Goal: Information Seeking & Learning: Learn about a topic

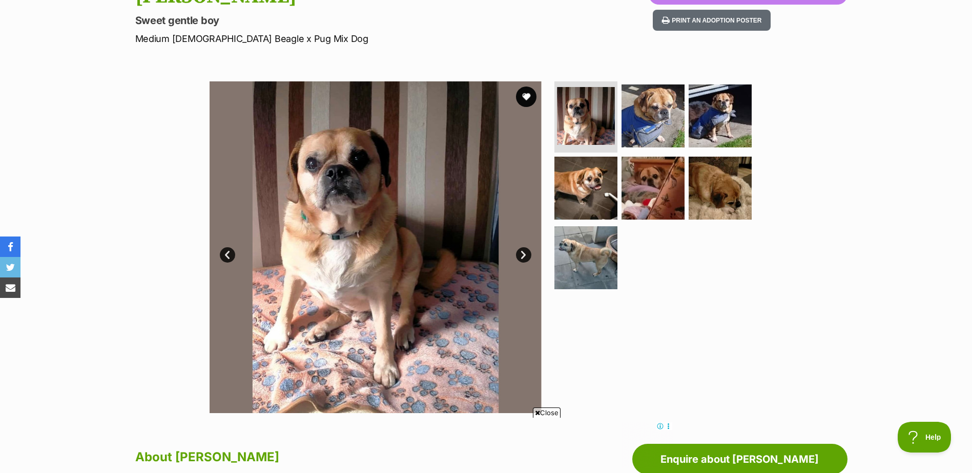
click at [523, 252] on link "Next" at bounding box center [523, 254] width 15 height 15
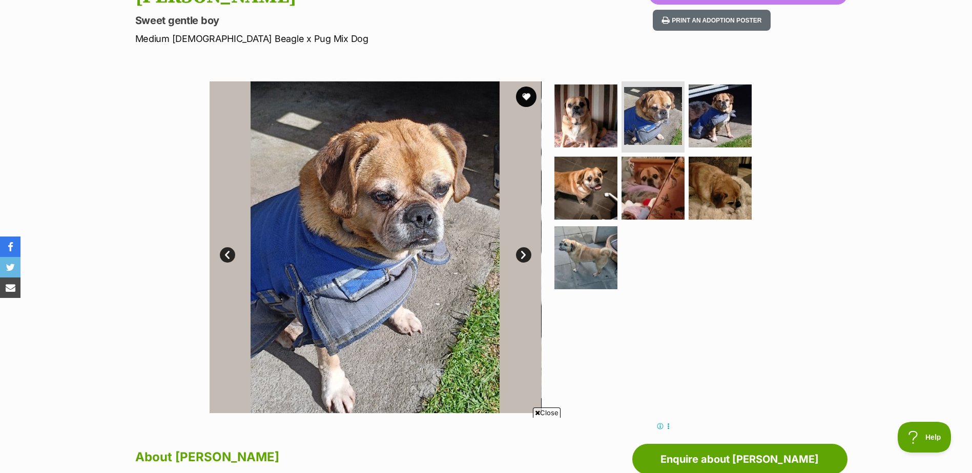
click at [523, 252] on link "Next" at bounding box center [523, 254] width 15 height 15
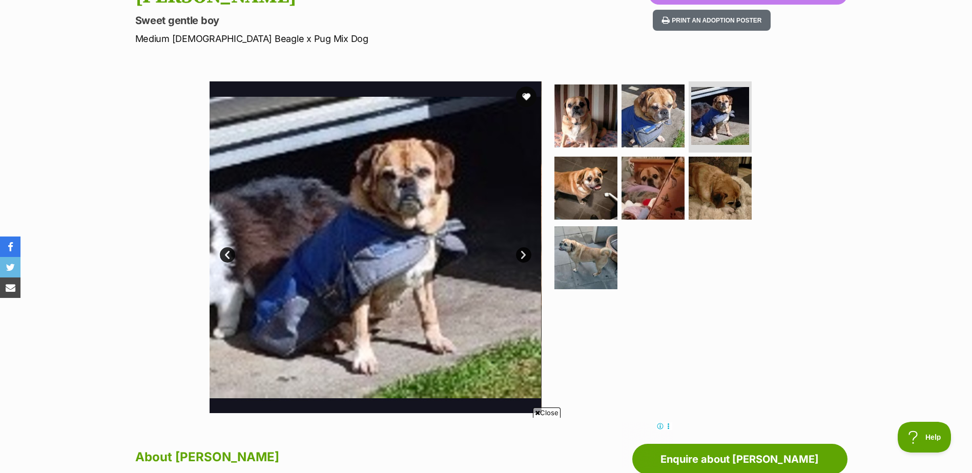
click at [523, 252] on link "Next" at bounding box center [523, 254] width 15 height 15
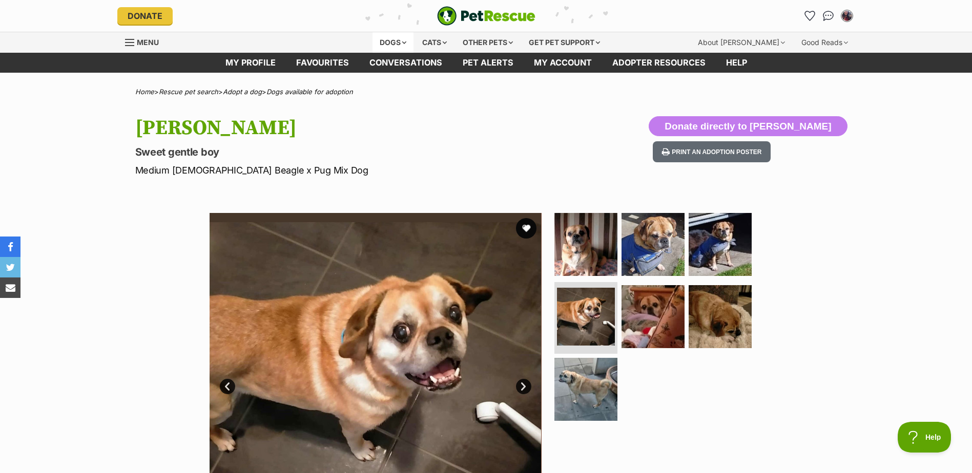
click at [399, 42] on div "Dogs" at bounding box center [393, 42] width 41 height 20
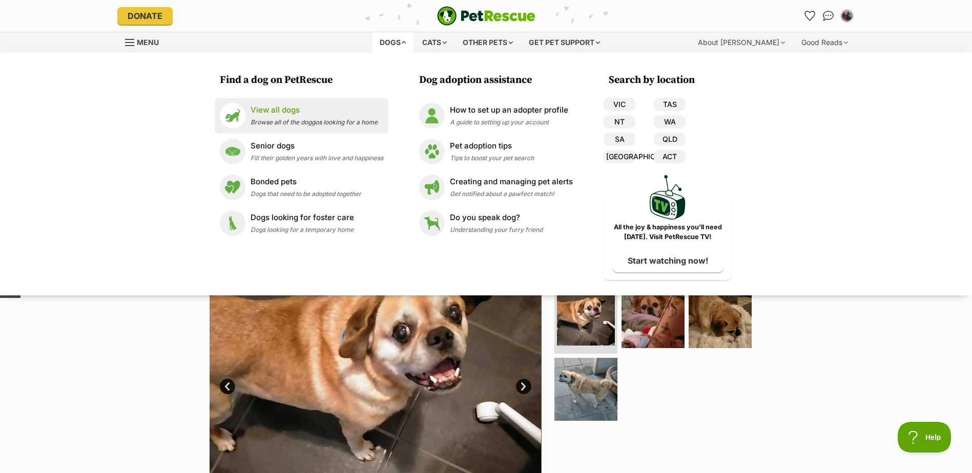
click at [266, 117] on div "View all dogs Browse all of the doggos looking for a home" at bounding box center [314, 116] width 127 height 22
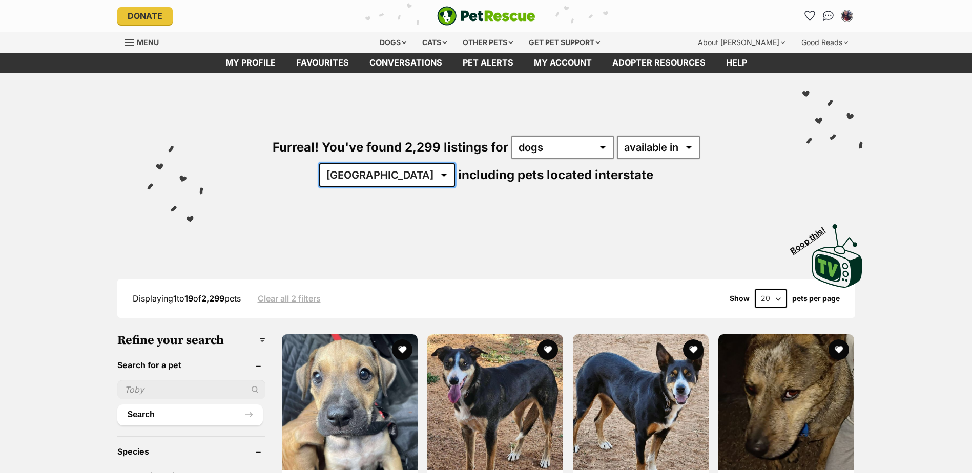
click at [455, 163] on select "Australia ACT NSW NT QLD SA TAS VIC WA" at bounding box center [387, 175] width 136 height 24
select select "VIC"
click at [455, 163] on select "Australia ACT NSW NT QLD SA TAS VIC WA" at bounding box center [387, 175] width 136 height 24
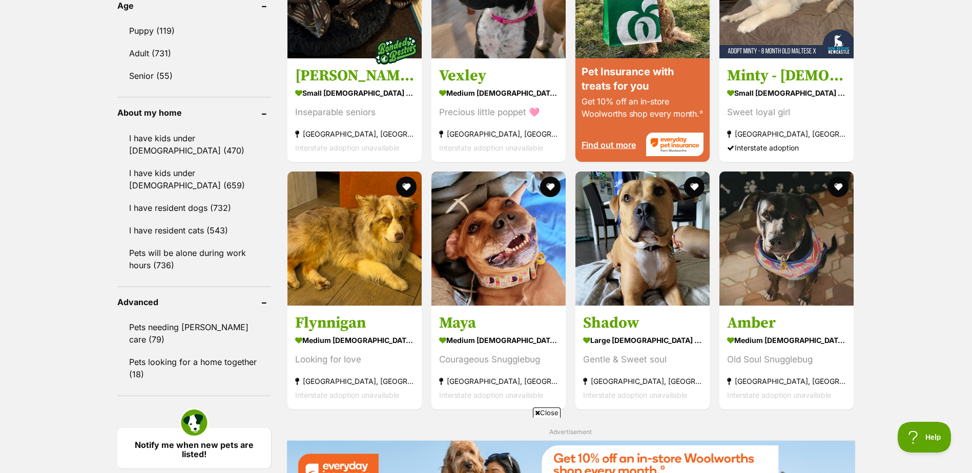
scroll to position [1129, 0]
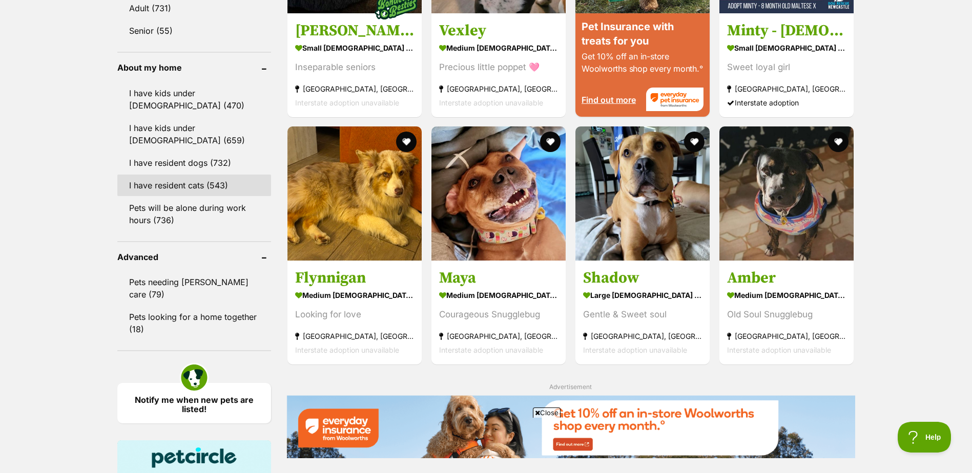
click at [197, 186] on link "I have resident cats (543)" at bounding box center [194, 186] width 154 height 22
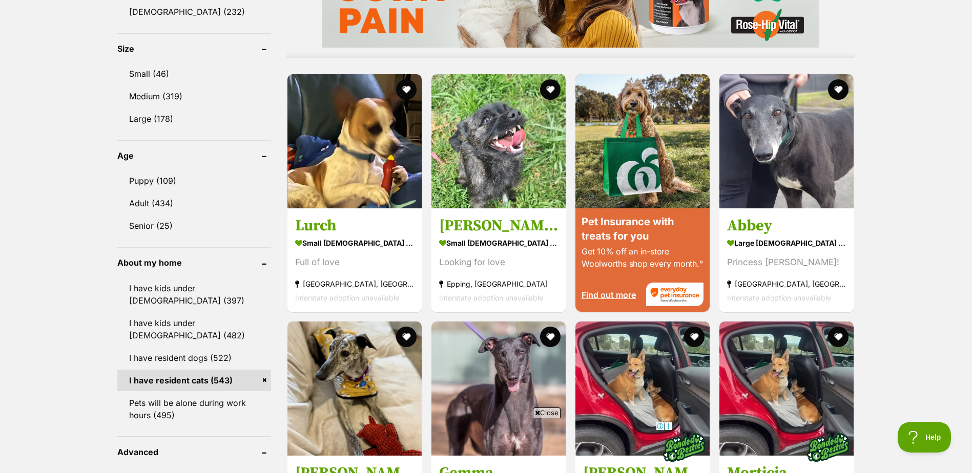
scroll to position [979, 0]
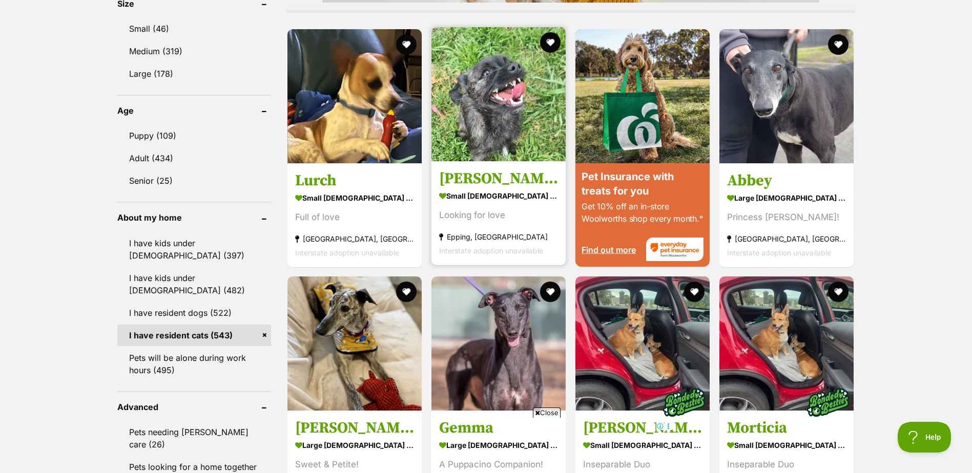
click at [481, 131] on img at bounding box center [498, 94] width 134 height 134
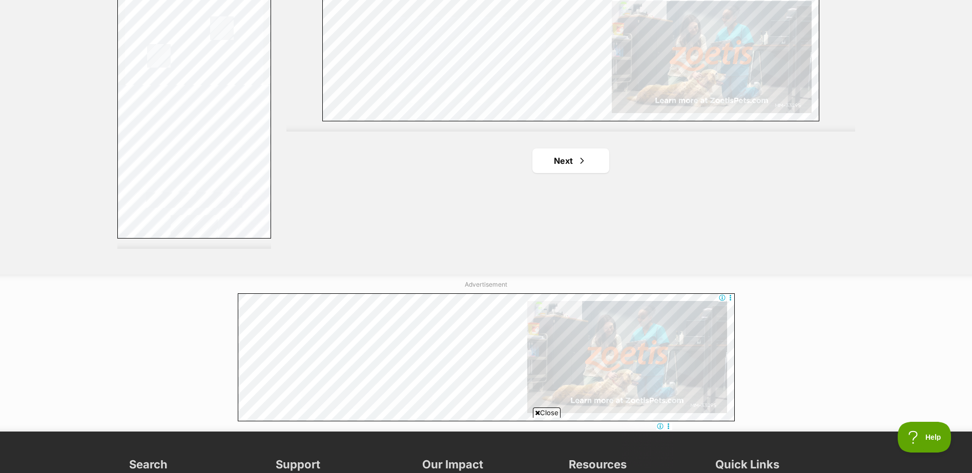
scroll to position [1887, 0]
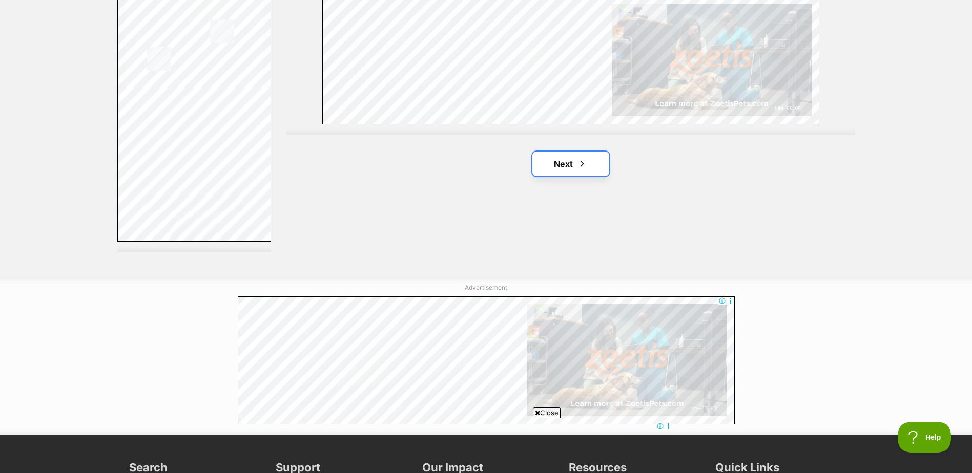
click at [563, 166] on link "Next" at bounding box center [570, 164] width 77 height 25
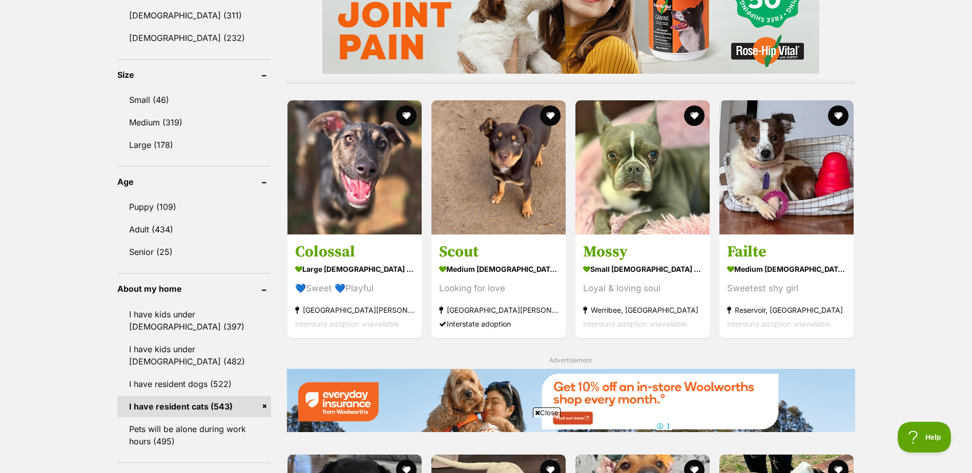
scroll to position [891, 0]
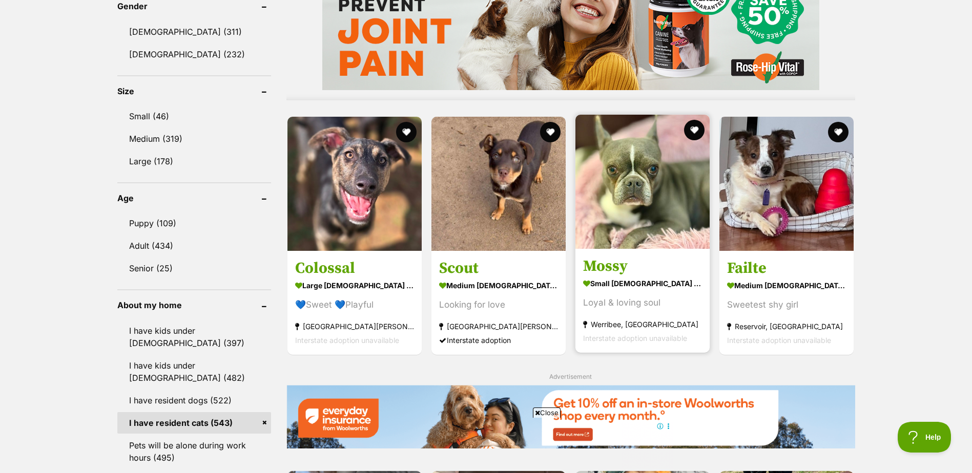
click at [601, 229] on img at bounding box center [642, 182] width 134 height 134
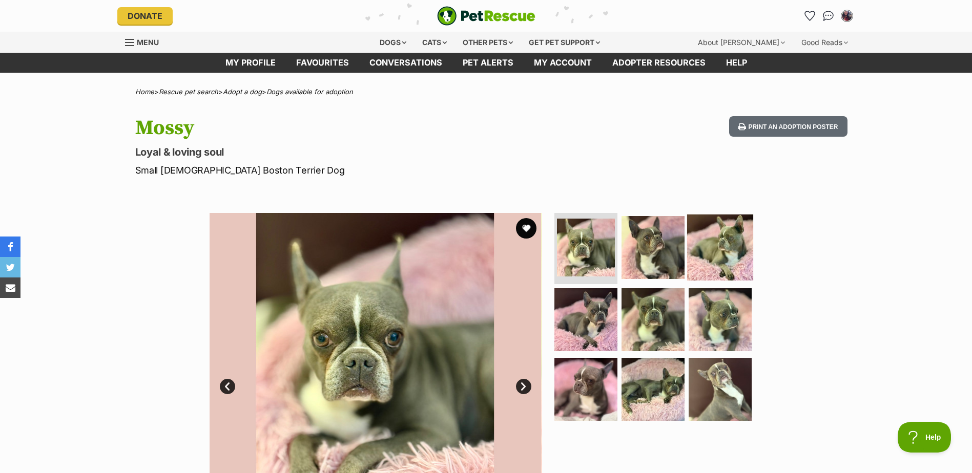
click at [709, 242] on img at bounding box center [720, 247] width 66 height 66
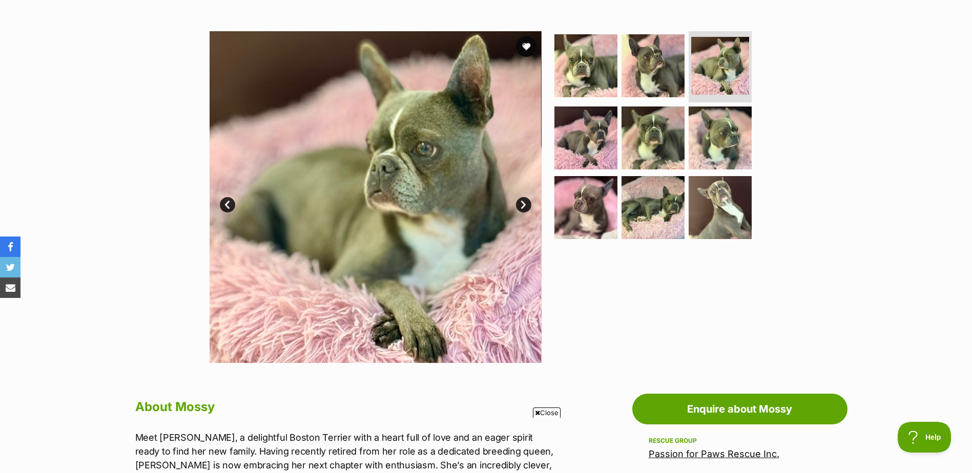
scroll to position [84, 0]
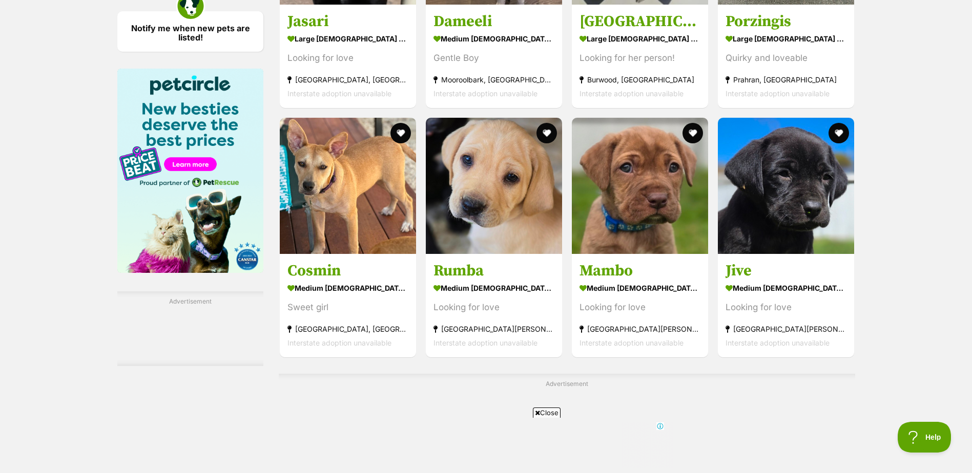
scroll to position [1728, 0]
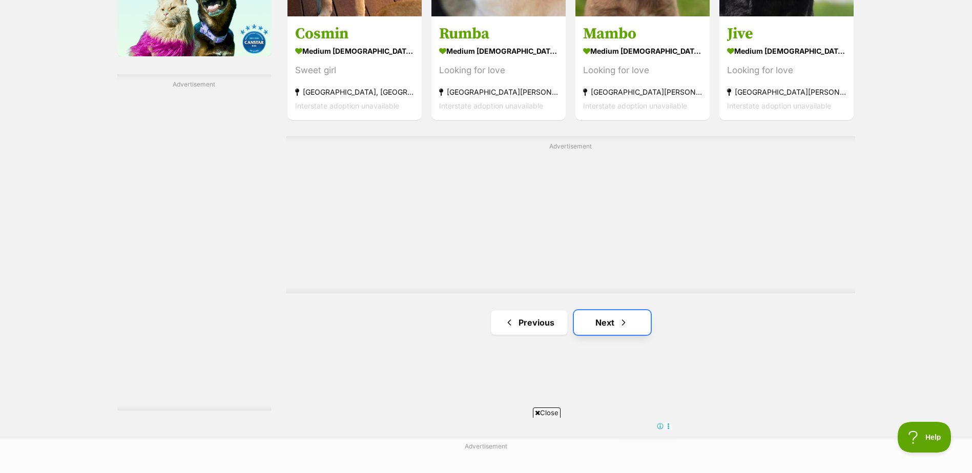
click at [607, 321] on link "Next" at bounding box center [612, 323] width 77 height 25
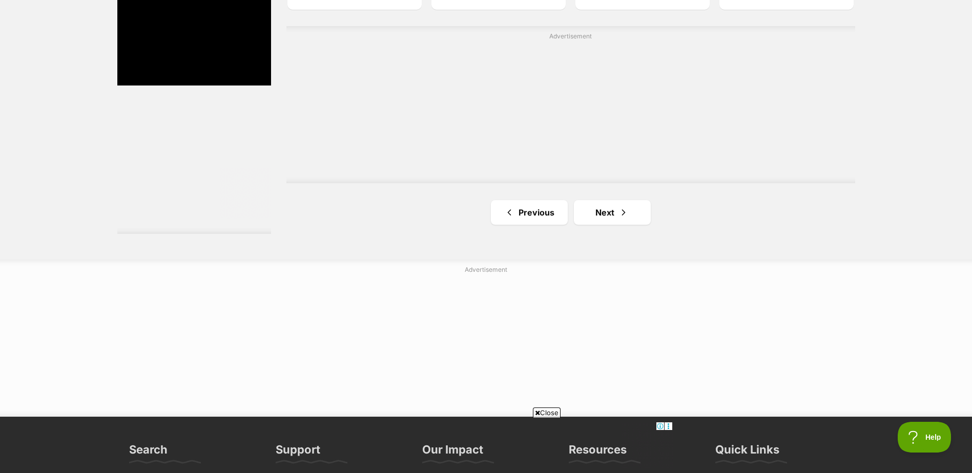
scroll to position [1910, 0]
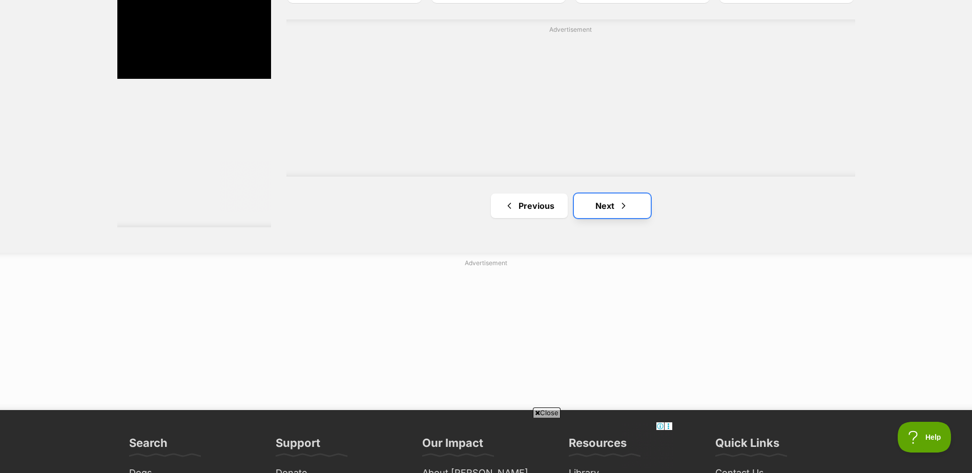
click at [618, 206] on span "Next page" at bounding box center [623, 206] width 10 height 12
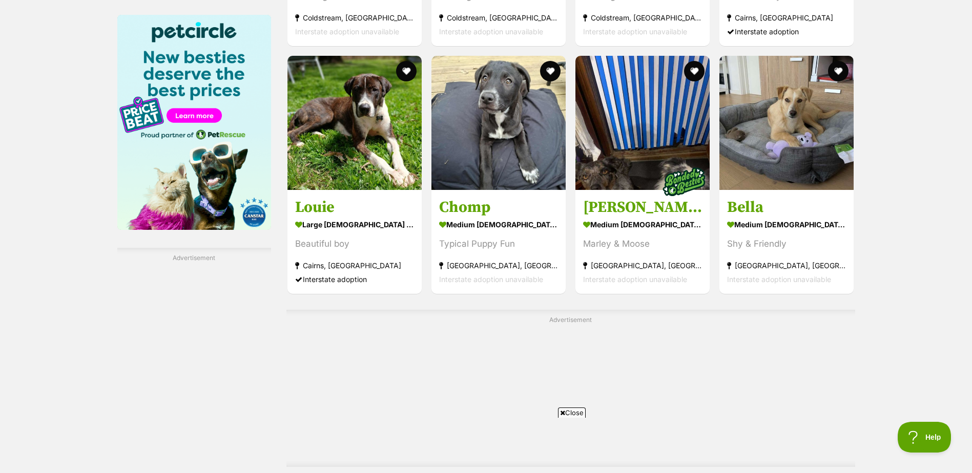
scroll to position [1760, 0]
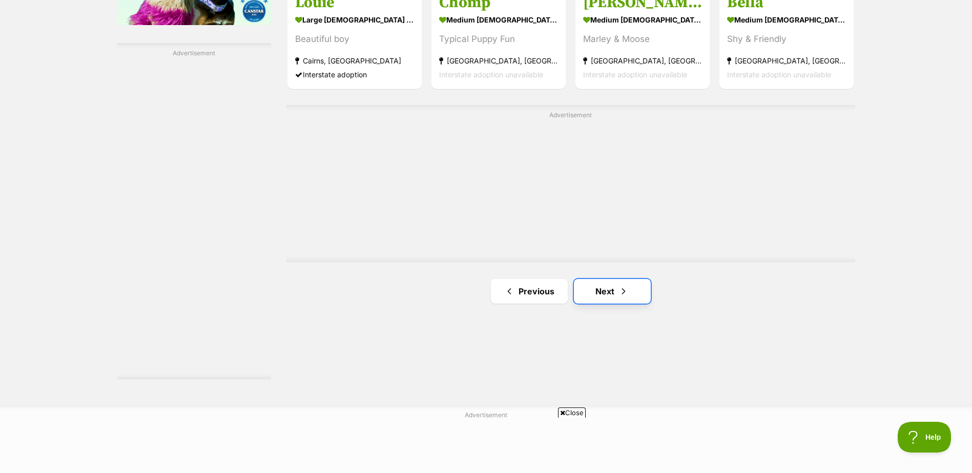
click at [621, 293] on span "Next page" at bounding box center [623, 291] width 10 height 12
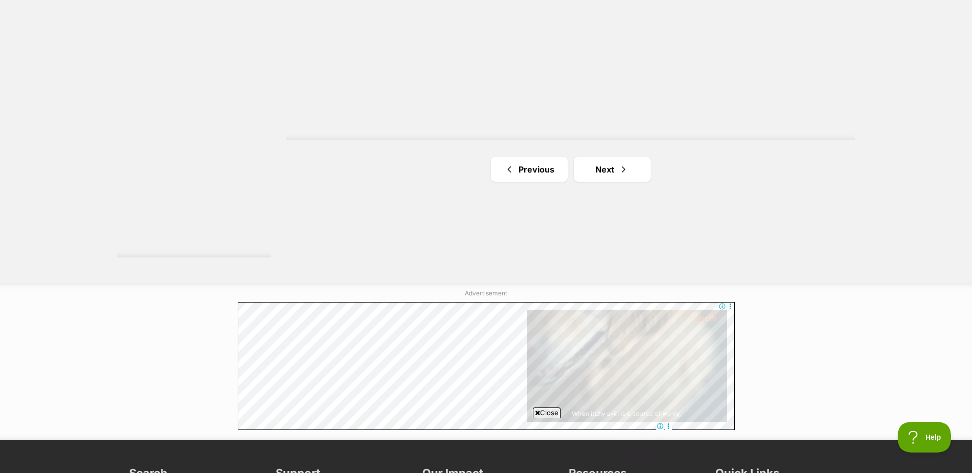
scroll to position [1920, 0]
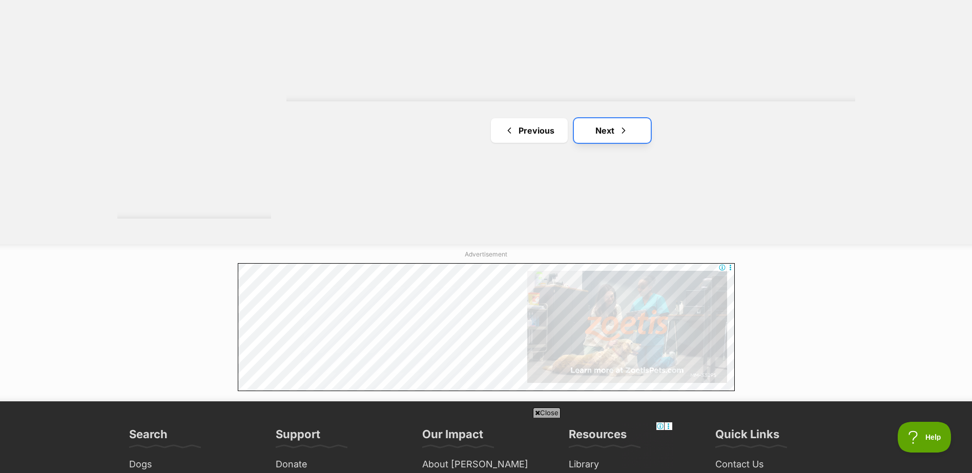
click at [621, 134] on span "Next page" at bounding box center [623, 131] width 10 height 12
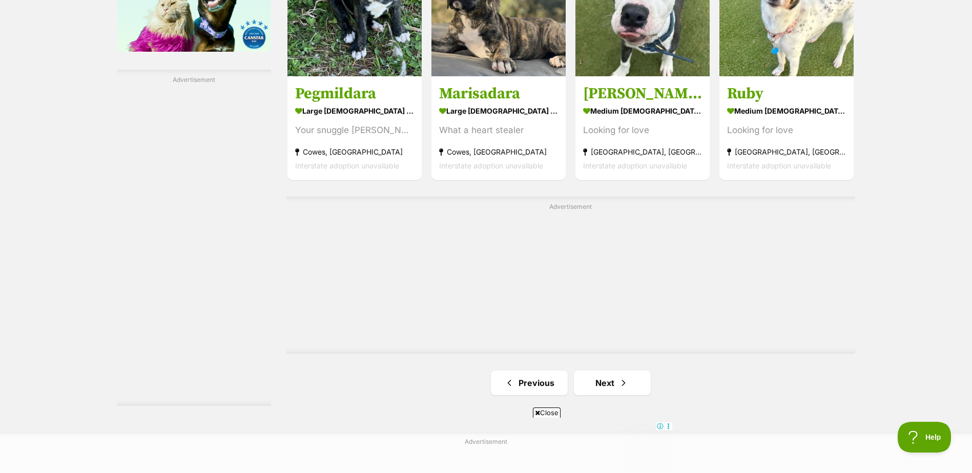
scroll to position [1805, 0]
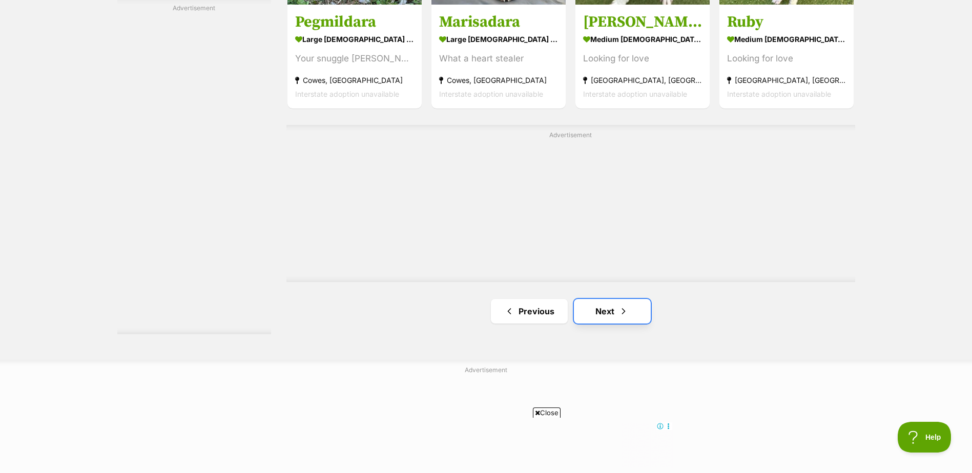
click at [629, 317] on link "Next" at bounding box center [612, 311] width 77 height 25
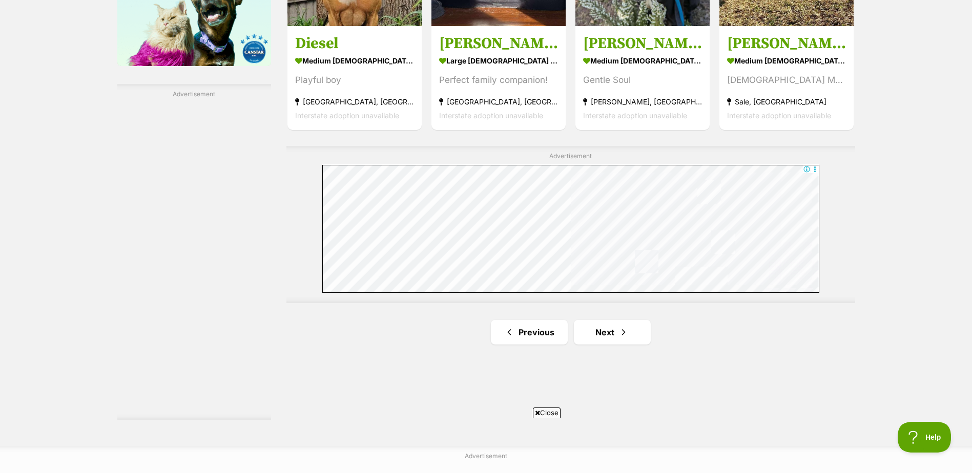
scroll to position [1807, 0]
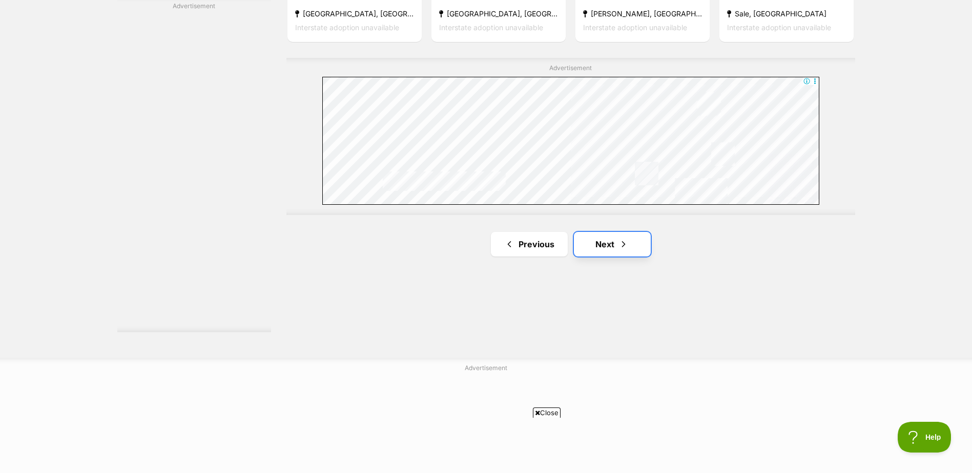
click at [622, 243] on span "Next page" at bounding box center [623, 244] width 10 height 12
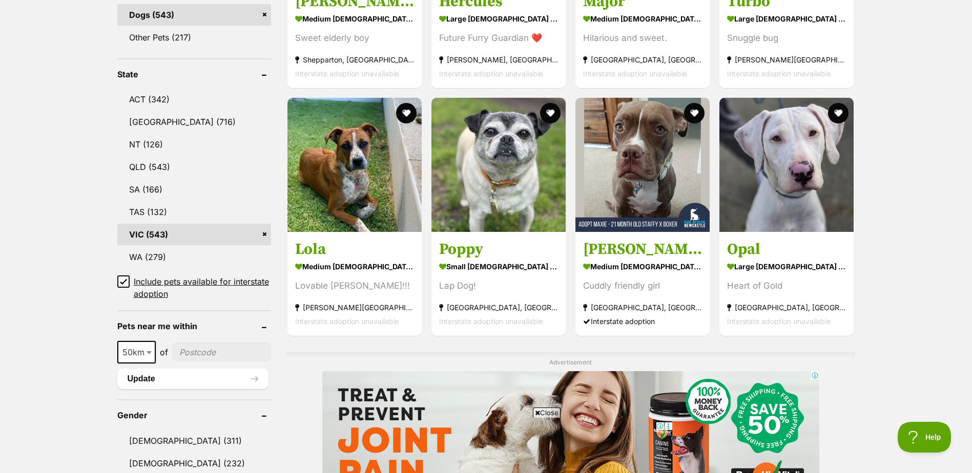
scroll to position [524, 0]
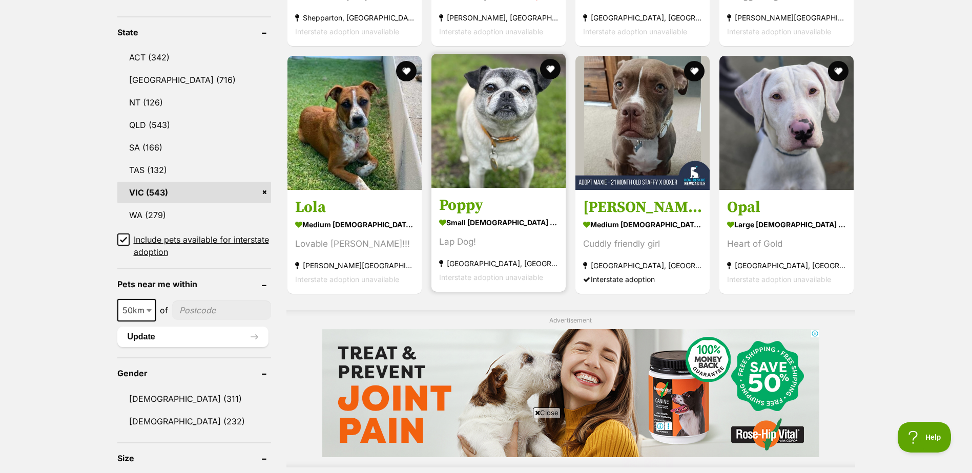
click at [483, 218] on strong "small female Dog" at bounding box center [498, 222] width 119 height 15
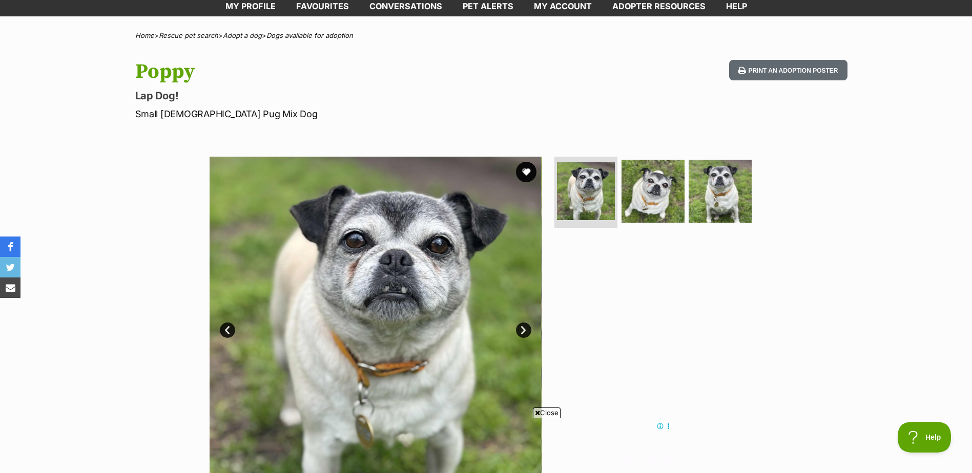
scroll to position [150, 0]
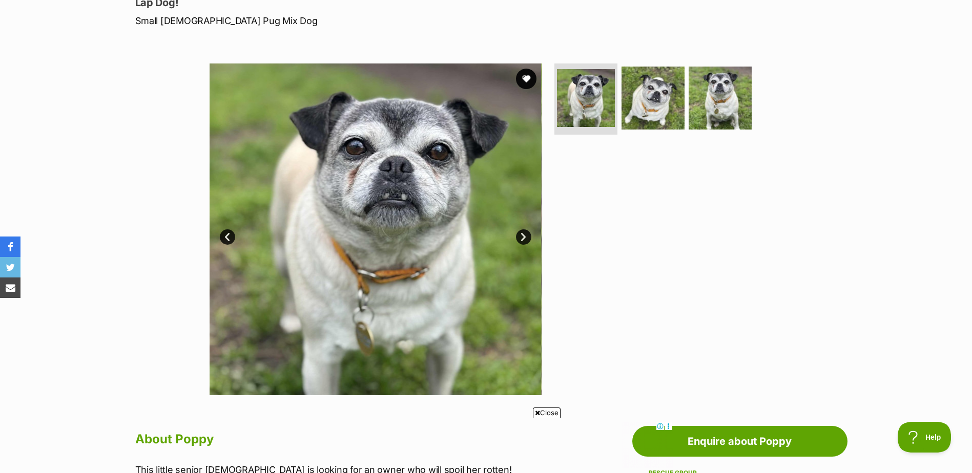
click at [524, 237] on link "Next" at bounding box center [523, 237] width 15 height 15
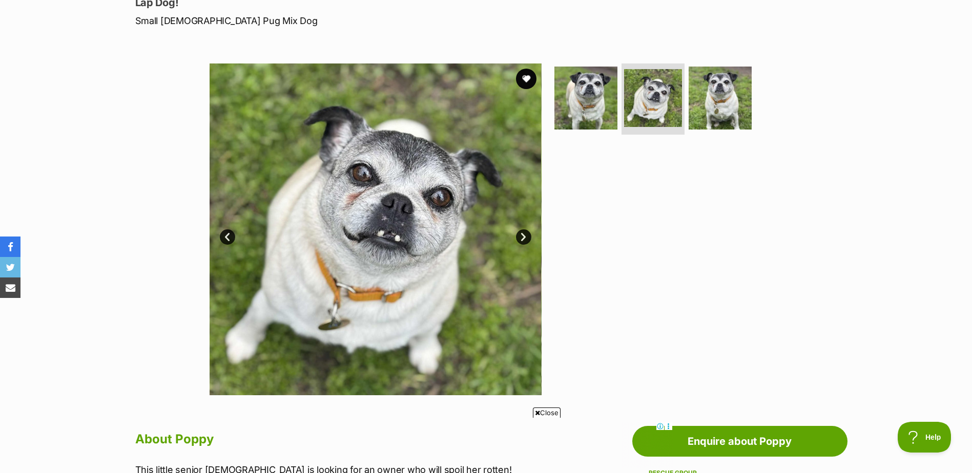
click at [526, 237] on link "Next" at bounding box center [523, 237] width 15 height 15
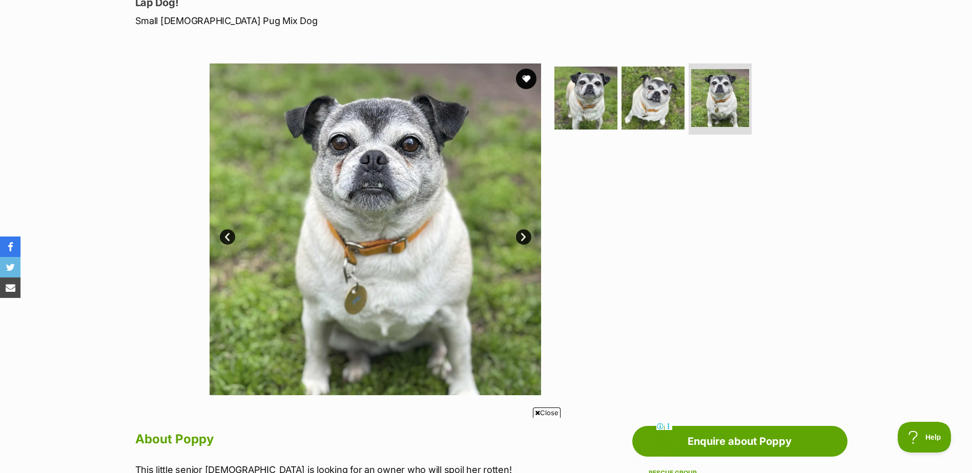
click at [526, 237] on link "Next" at bounding box center [523, 237] width 15 height 15
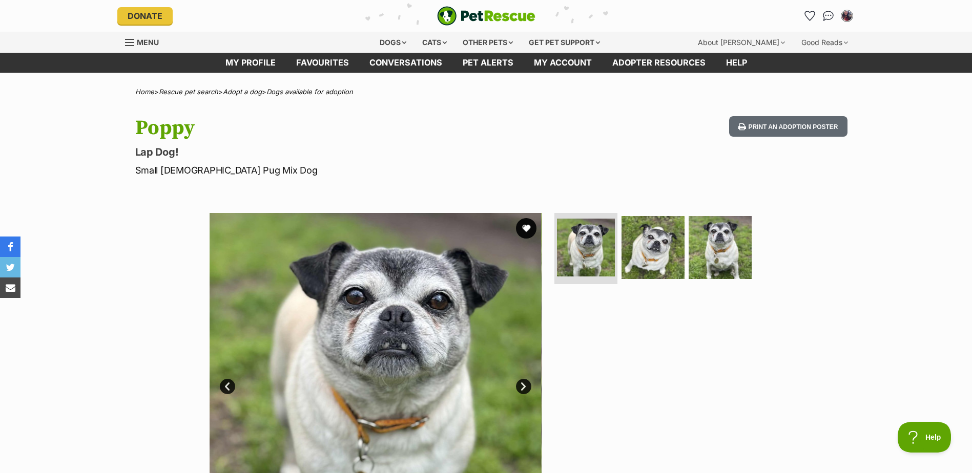
scroll to position [0, 0]
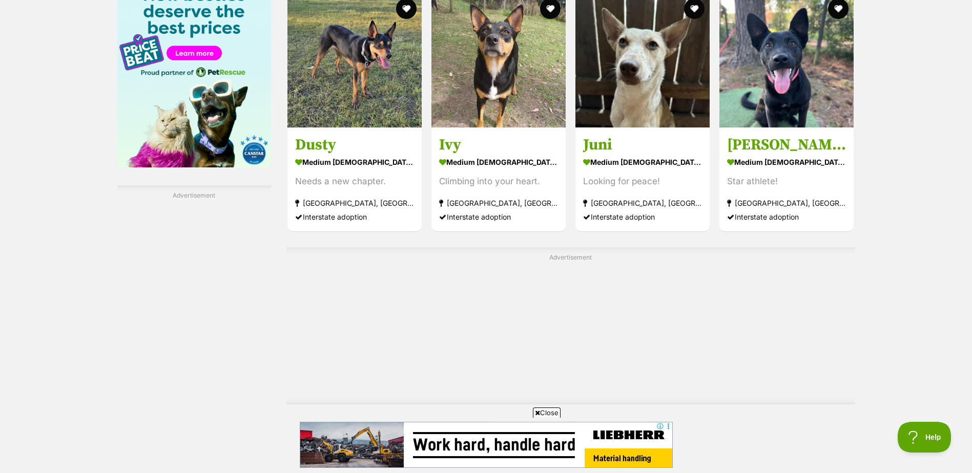
scroll to position [1884, 0]
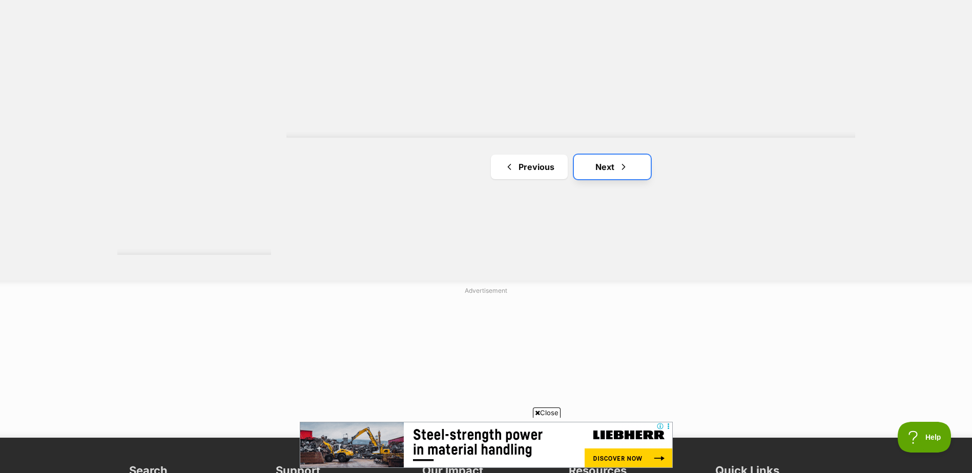
click at [617, 172] on link "Next" at bounding box center [612, 167] width 77 height 25
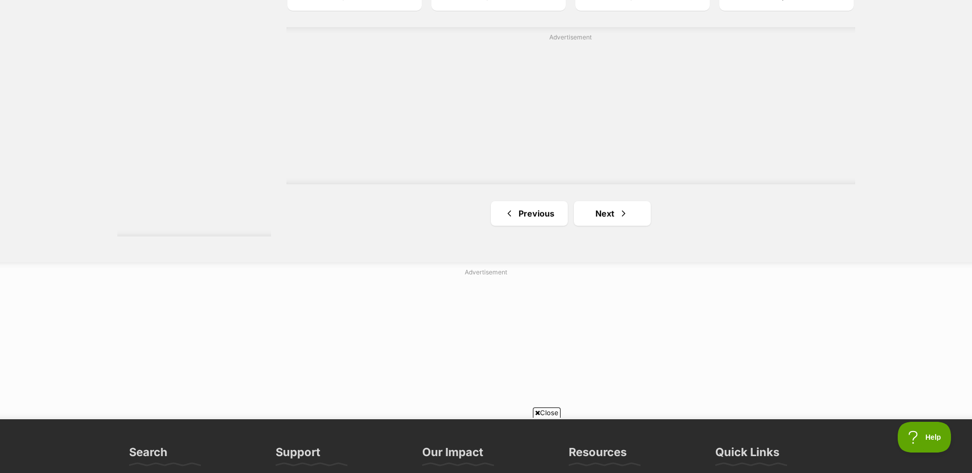
scroll to position [1906, 0]
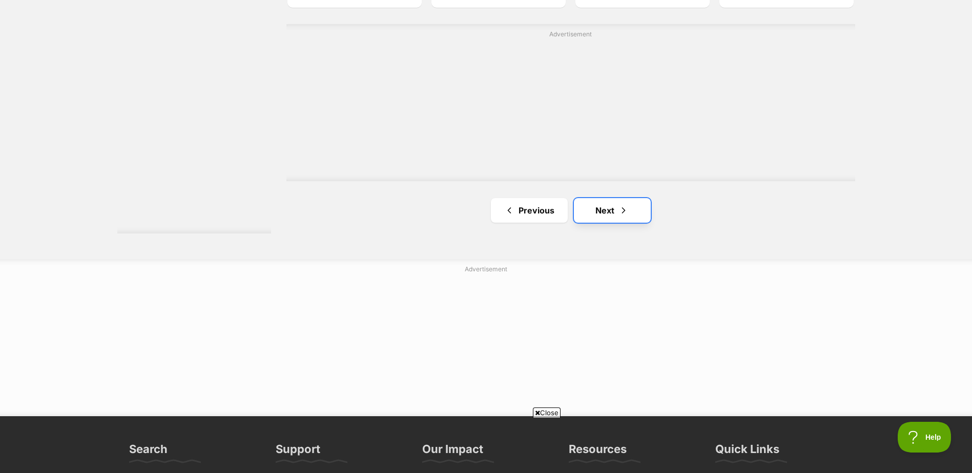
click at [617, 218] on link "Next" at bounding box center [612, 210] width 77 height 25
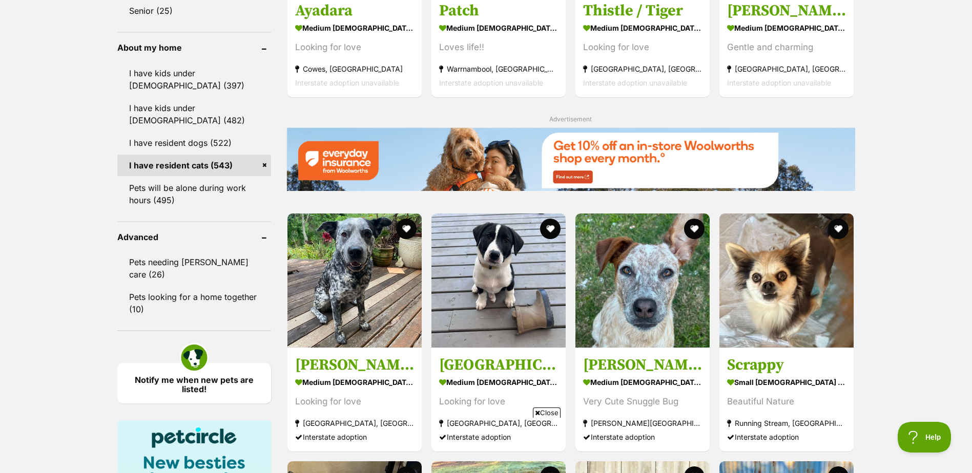
scroll to position [1116, 0]
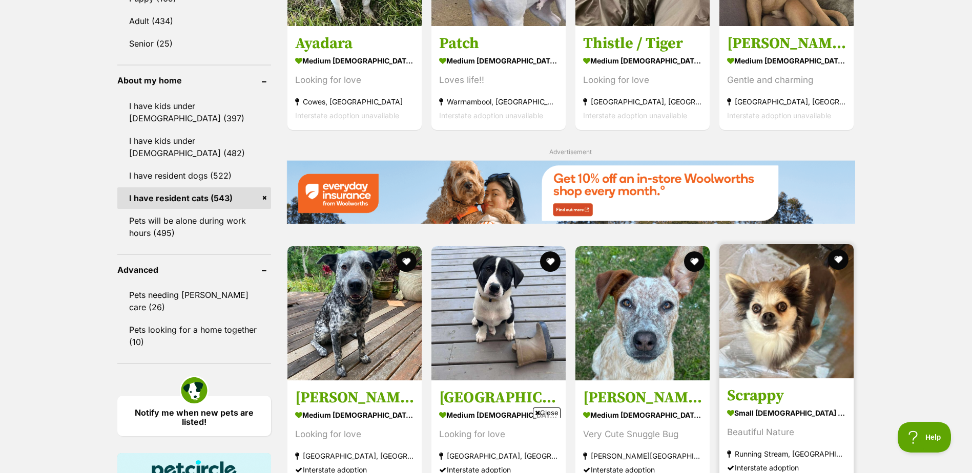
click at [745, 396] on h3 "Scrappy" at bounding box center [786, 395] width 119 height 19
click at [750, 395] on h3 "Scrappy" at bounding box center [786, 395] width 119 height 19
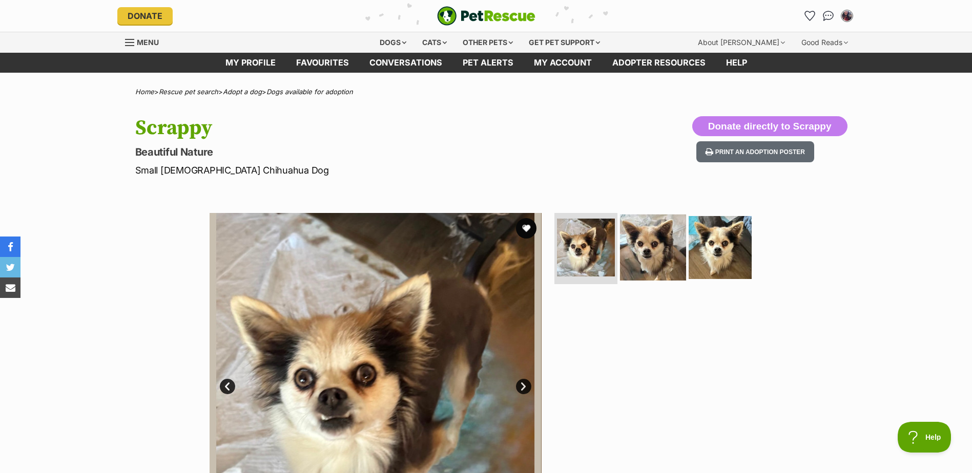
click at [627, 235] on img at bounding box center [653, 247] width 66 height 66
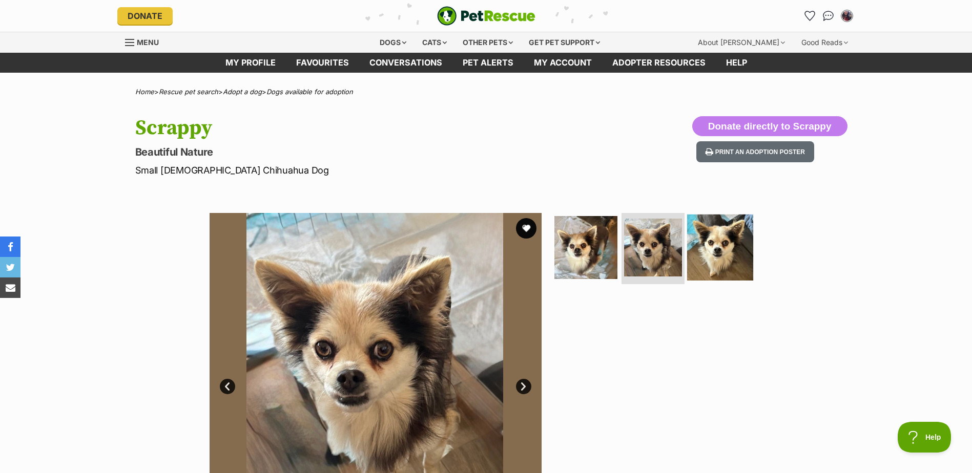
click at [738, 253] on img at bounding box center [720, 247] width 66 height 66
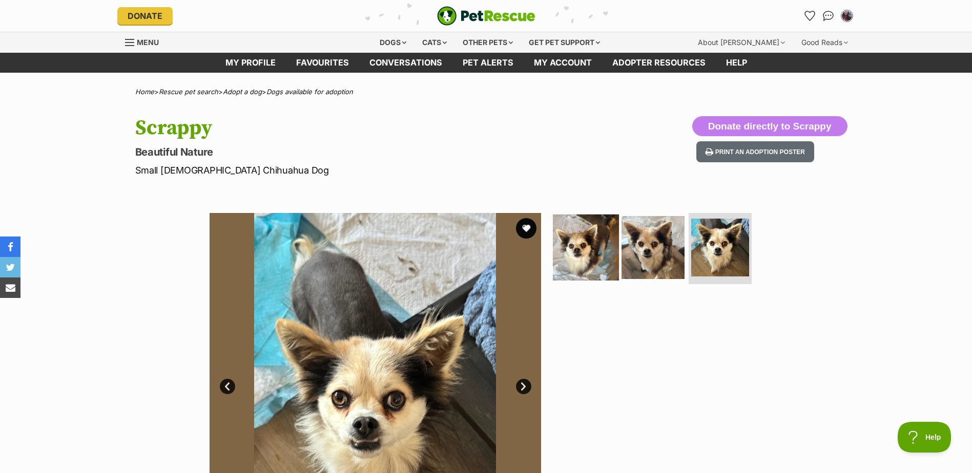
click at [580, 251] on img at bounding box center [586, 247] width 66 height 66
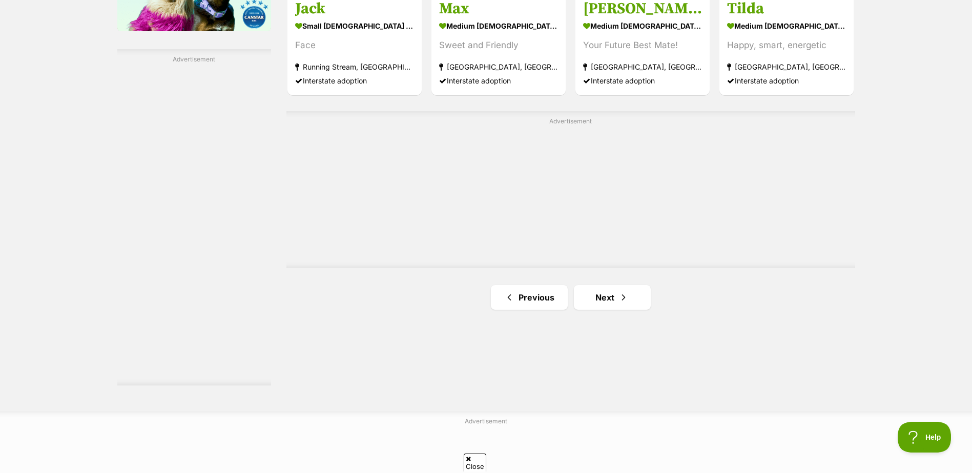
scroll to position [1757, 0]
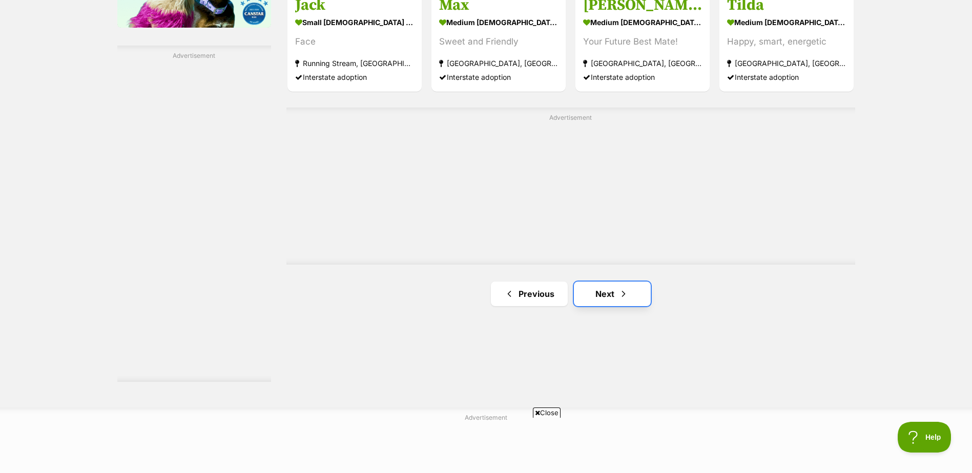
click at [612, 299] on link "Next" at bounding box center [612, 294] width 77 height 25
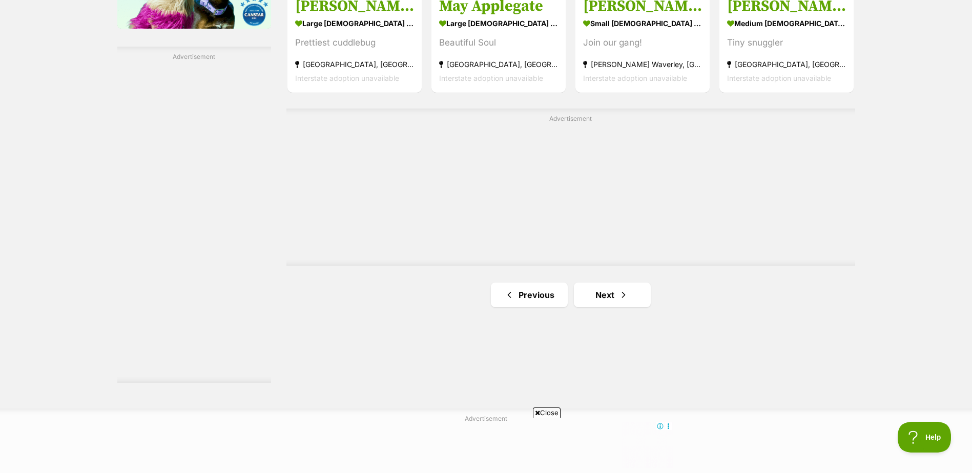
scroll to position [1799, 0]
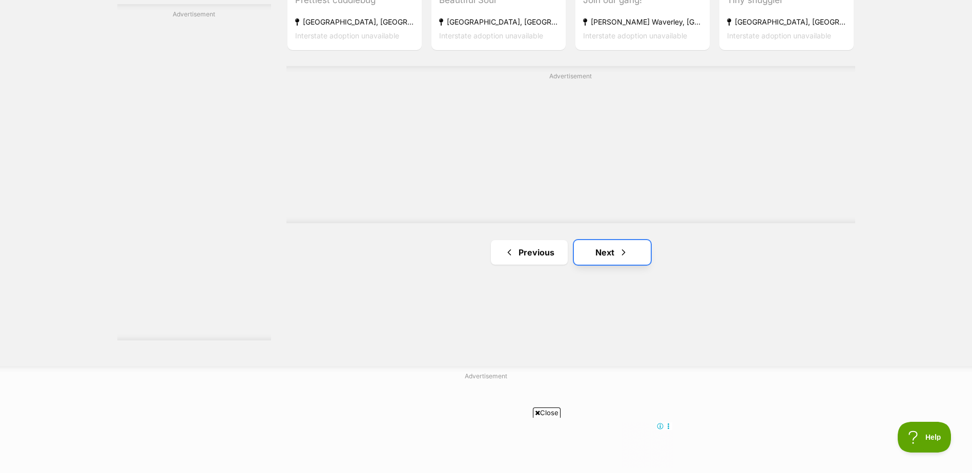
drag, startPoint x: 631, startPoint y: 253, endPoint x: 636, endPoint y: 256, distance: 5.7
click at [631, 253] on link "Next" at bounding box center [612, 252] width 77 height 25
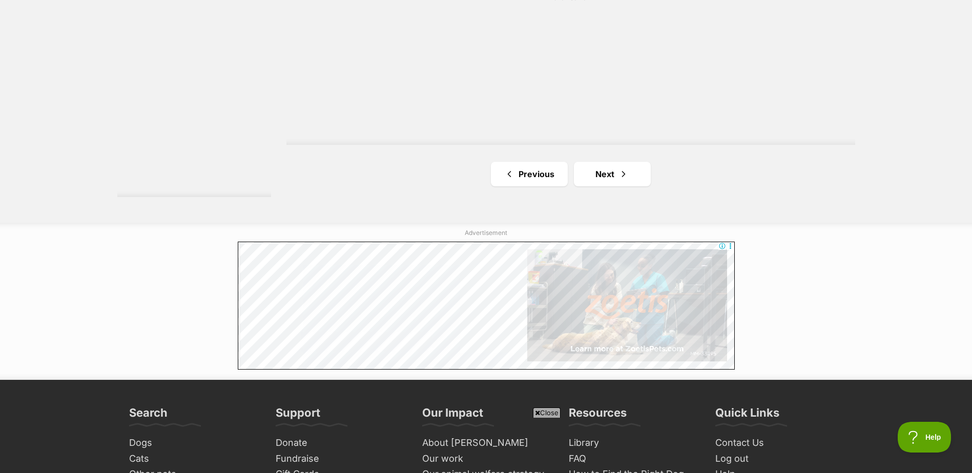
scroll to position [1938, 0]
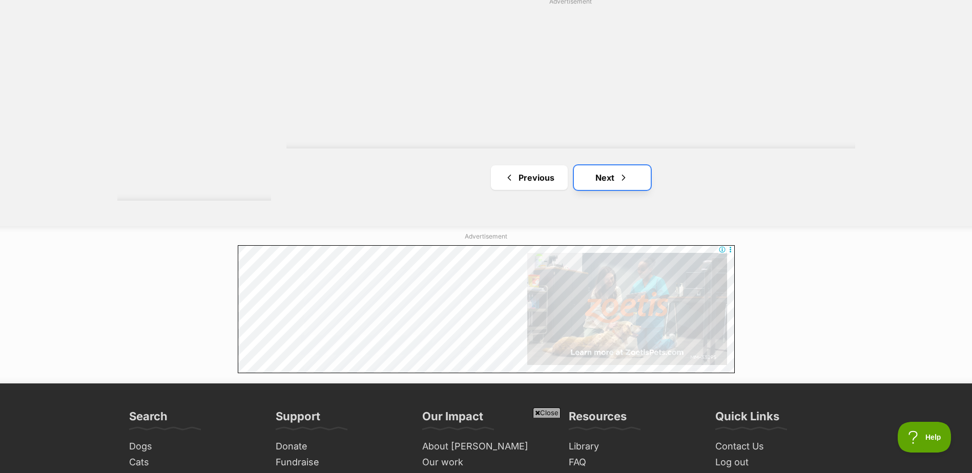
click at [612, 175] on link "Next" at bounding box center [612, 178] width 77 height 25
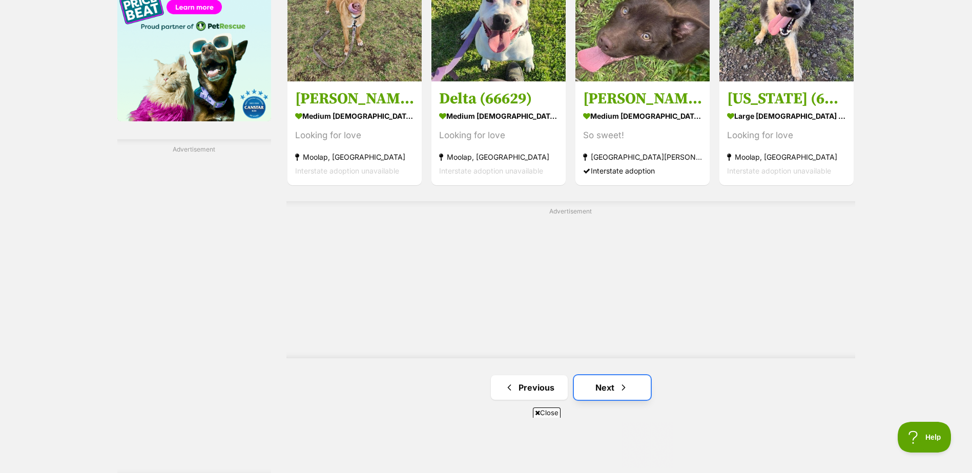
click at [612, 382] on link "Next" at bounding box center [612, 388] width 77 height 25
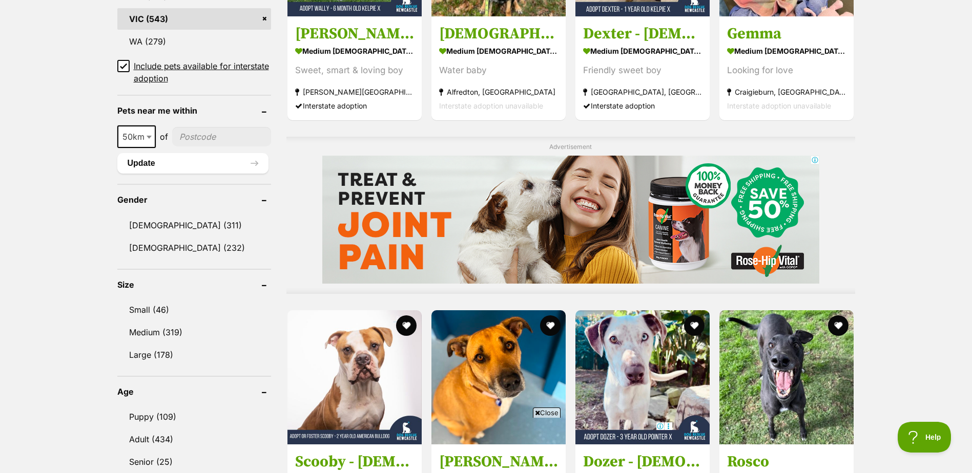
scroll to position [278, 0]
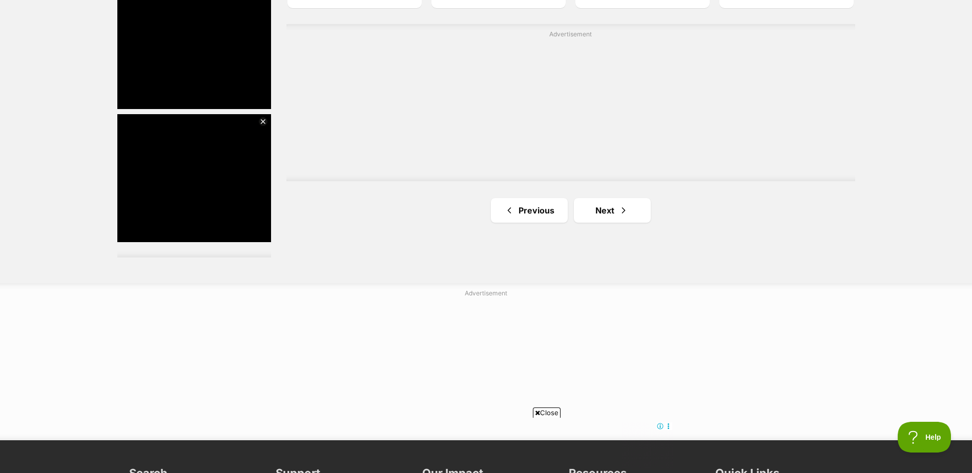
scroll to position [1908, 0]
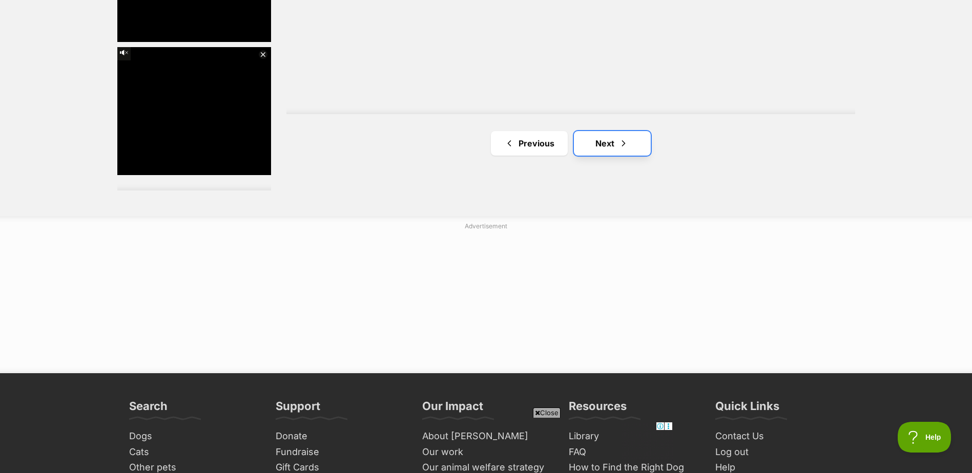
click at [621, 148] on span "Next page" at bounding box center [623, 143] width 10 height 12
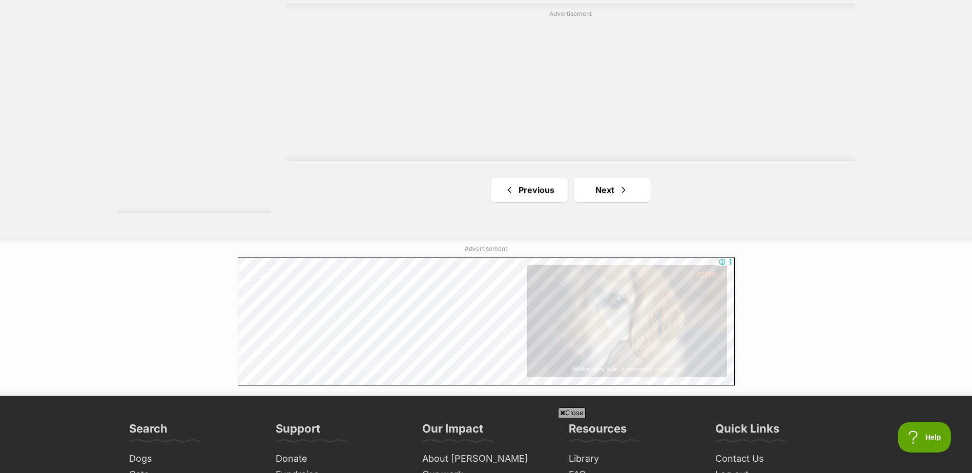
scroll to position [1923, 0]
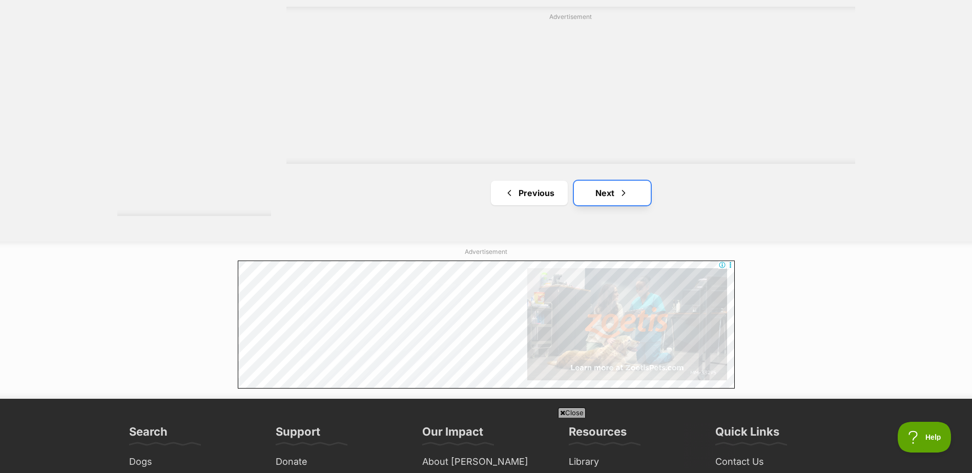
click at [616, 191] on link "Next" at bounding box center [612, 193] width 77 height 25
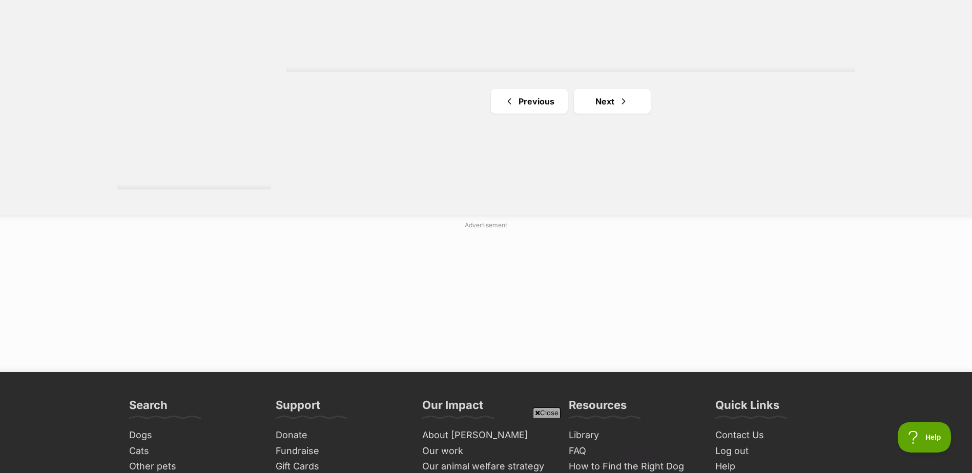
scroll to position [1947, 0]
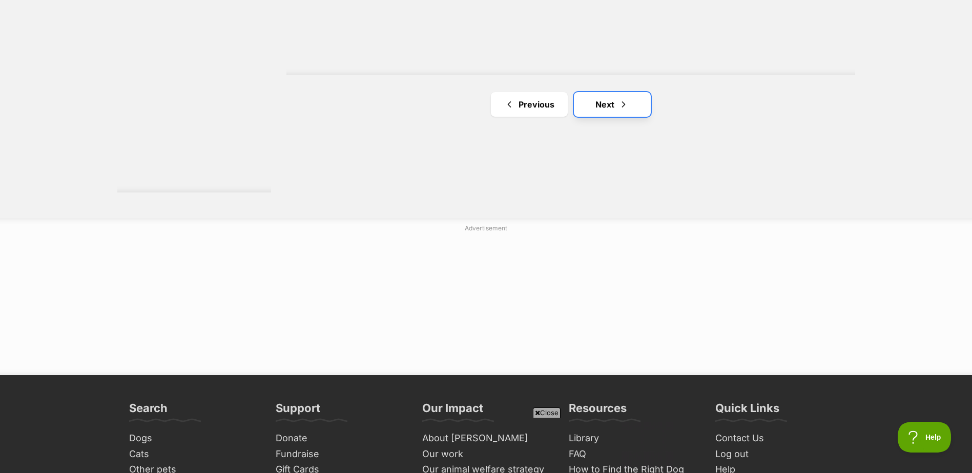
click at [612, 110] on link "Next" at bounding box center [612, 104] width 77 height 25
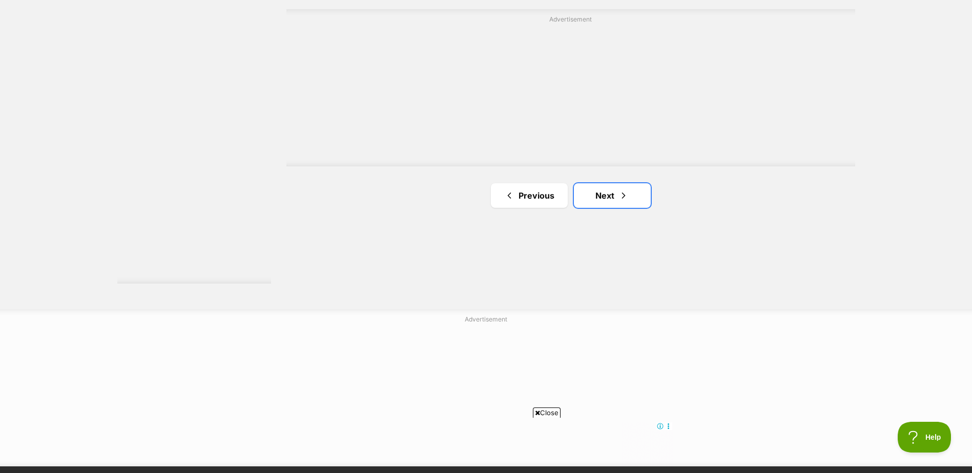
scroll to position [1859, 0]
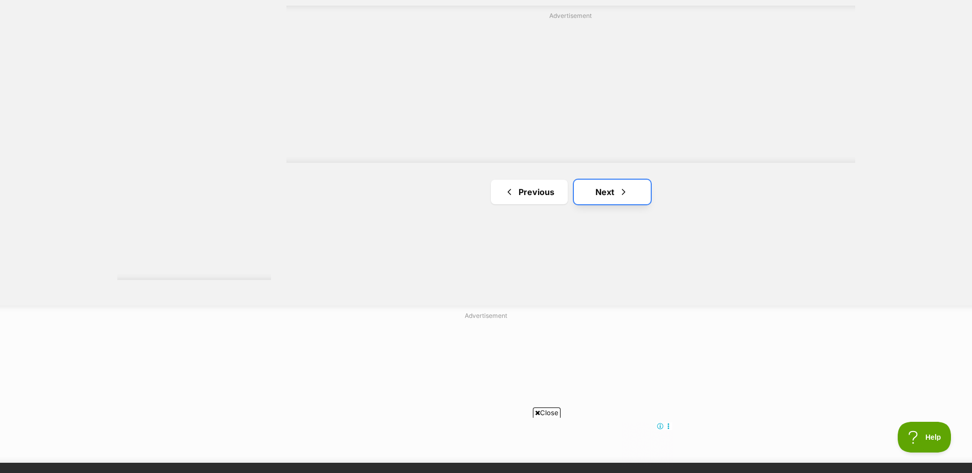
click at [619, 191] on span "Next page" at bounding box center [623, 192] width 10 height 12
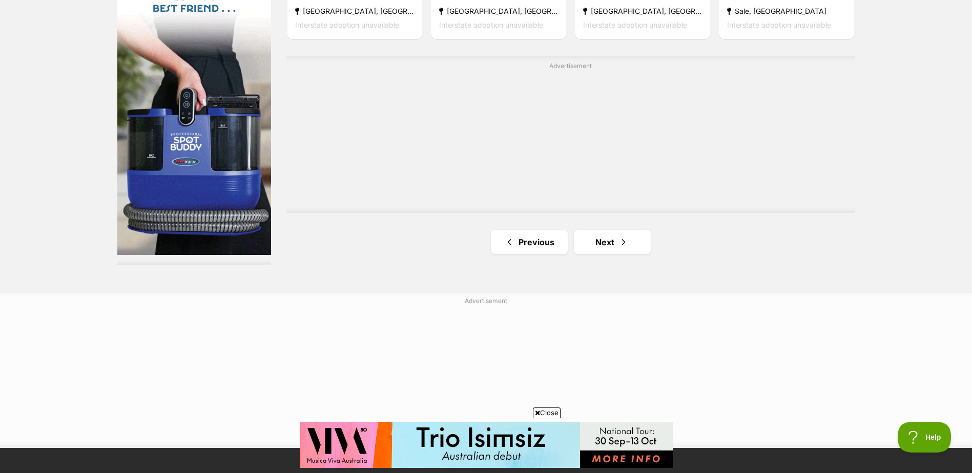
scroll to position [1881, 0]
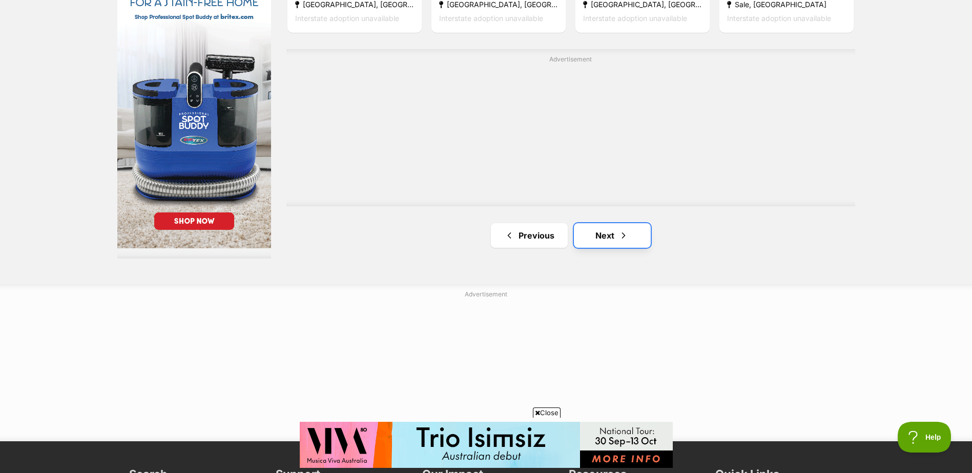
click at [607, 242] on link "Next" at bounding box center [612, 235] width 77 height 25
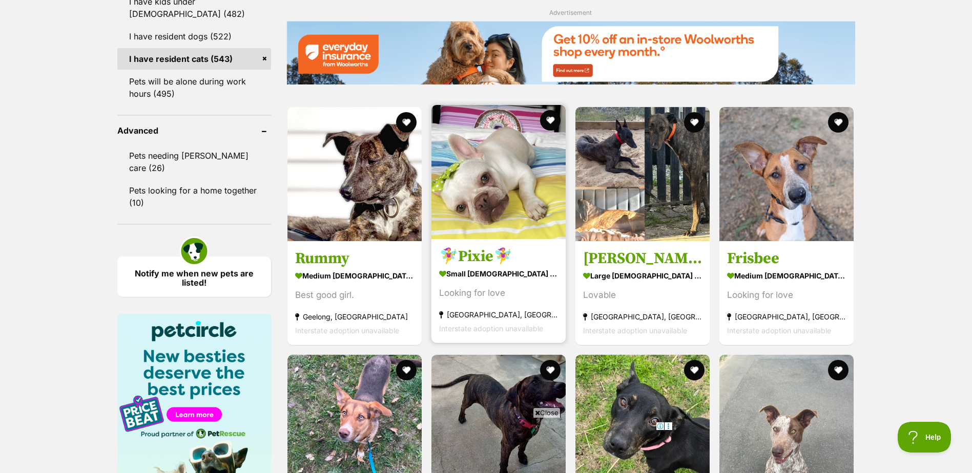
click at [481, 265] on h3 "🧚‍♀️Pixie🧚‍♀️" at bounding box center [498, 256] width 119 height 19
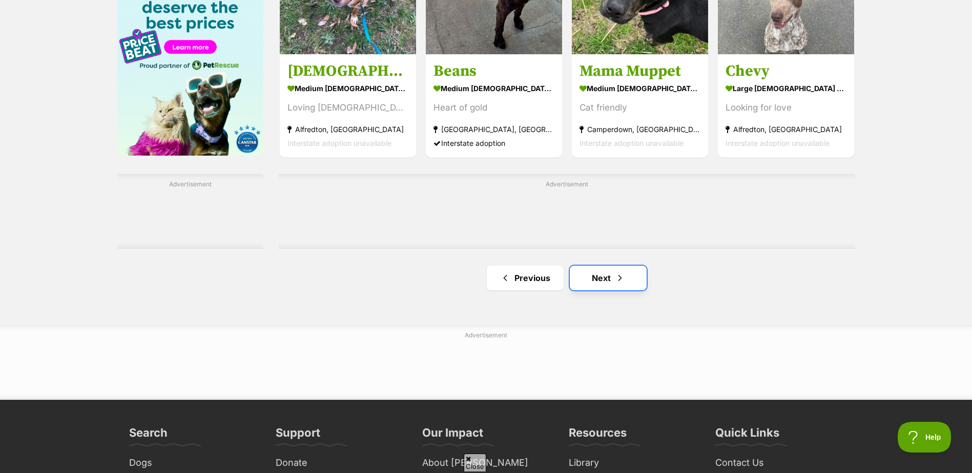
click at [611, 284] on link "Next" at bounding box center [608, 278] width 77 height 25
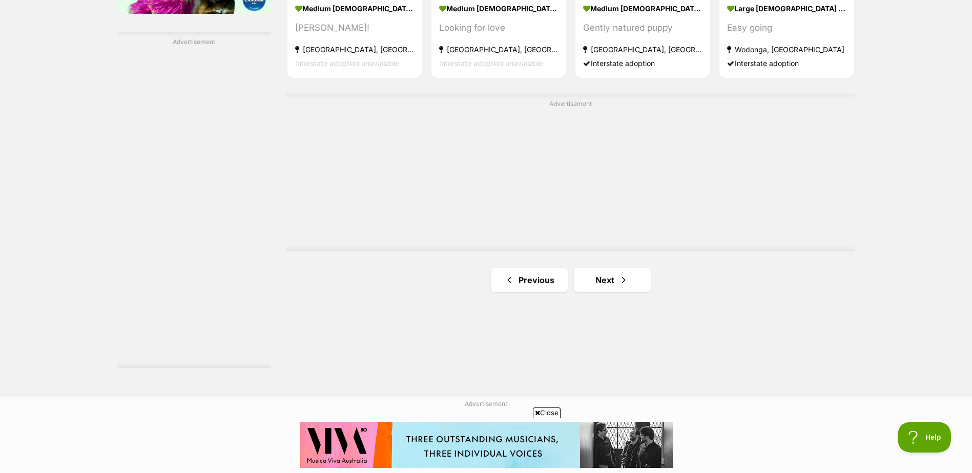
scroll to position [1781, 0]
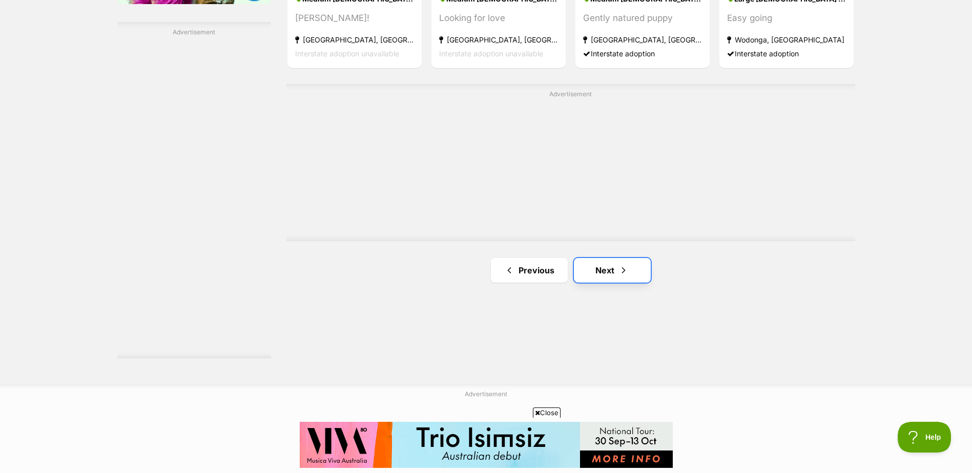
click at [580, 262] on link "Next" at bounding box center [612, 270] width 77 height 25
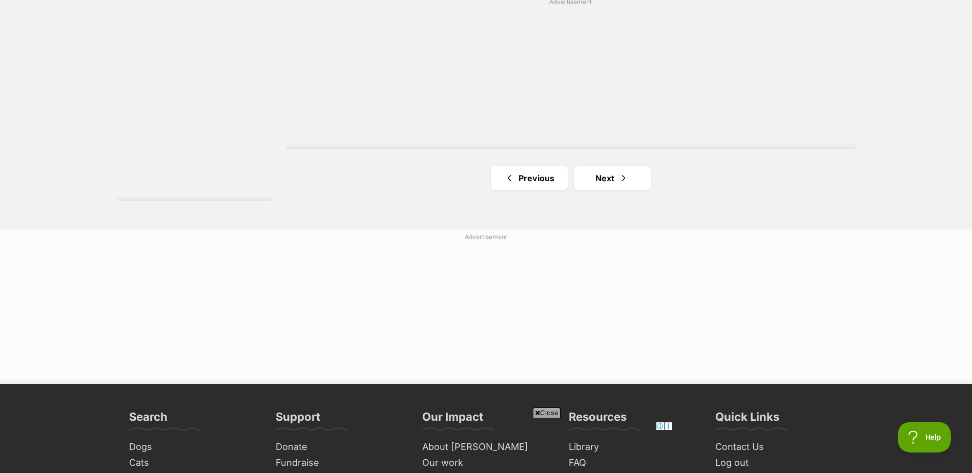
scroll to position [1945, 0]
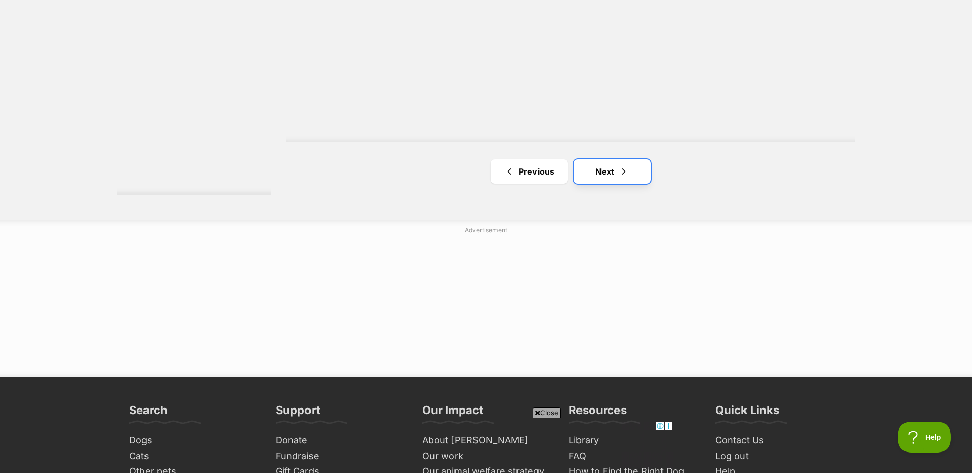
click at [613, 169] on link "Next" at bounding box center [612, 171] width 77 height 25
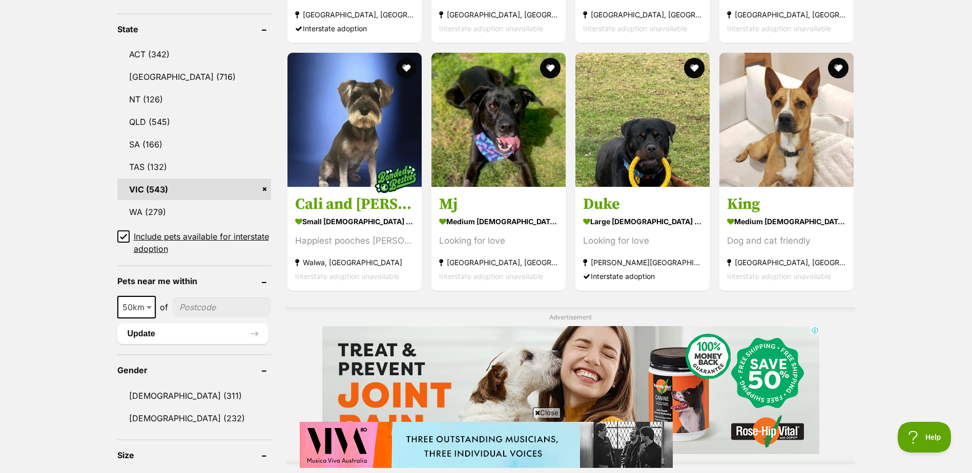
scroll to position [553, 0]
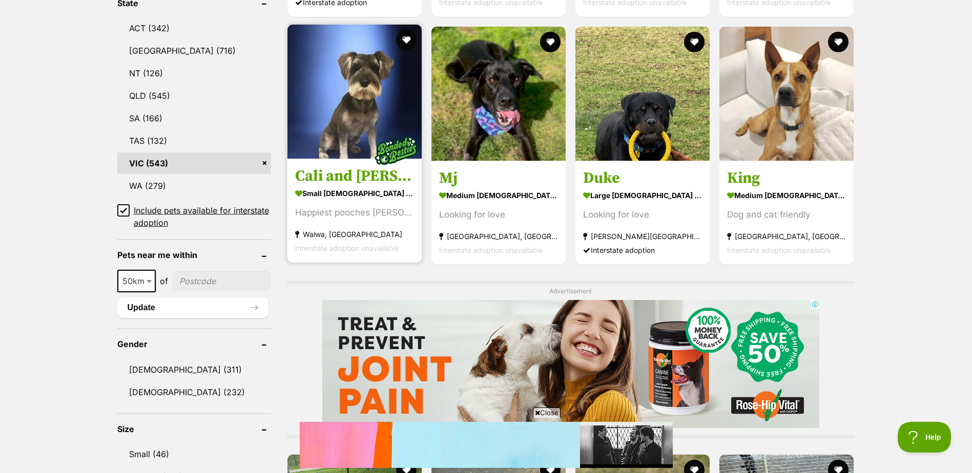
click at [342, 205] on section "small [DEMOGRAPHIC_DATA] Dog Happiest pooches [PERSON_NAME] [GEOGRAPHIC_DATA], …" at bounding box center [354, 220] width 119 height 69
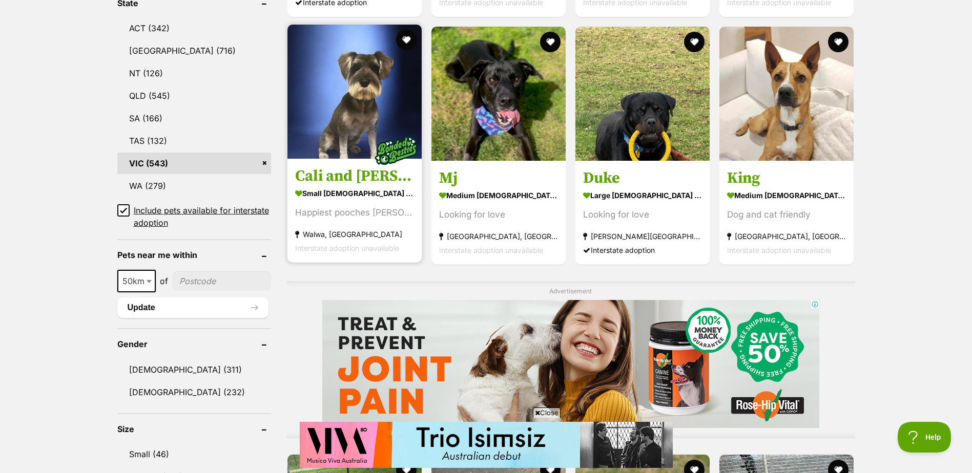
click at [342, 179] on h3 "Cali and [PERSON_NAME]" at bounding box center [354, 176] width 119 height 19
click at [355, 168] on link "Cali and [PERSON_NAME] small [DEMOGRAPHIC_DATA] Dog Happiest pooches [PERSON_NA…" at bounding box center [354, 211] width 134 height 104
click at [388, 151] on img at bounding box center [395, 150] width 51 height 51
click at [334, 188] on strong "small [DEMOGRAPHIC_DATA] Dog" at bounding box center [354, 193] width 119 height 15
click at [331, 210] on div "Happiest pooches [PERSON_NAME]" at bounding box center [354, 213] width 119 height 14
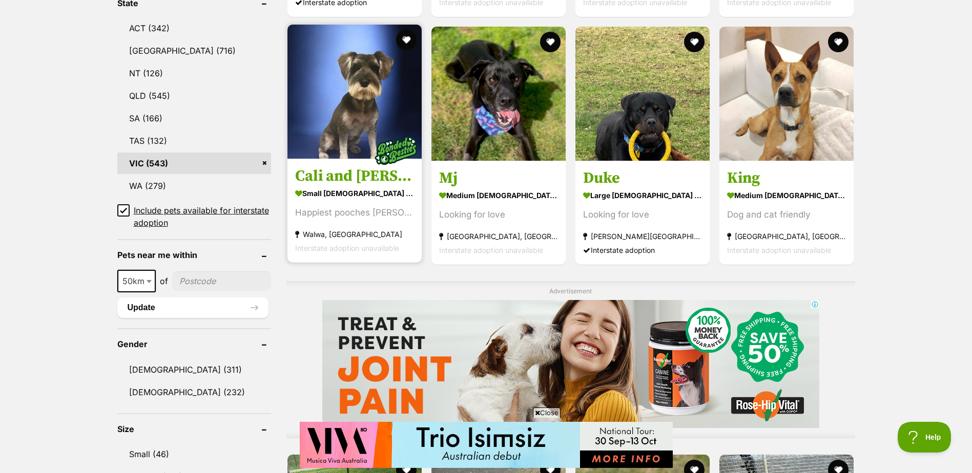
click at [317, 168] on h3 "Cali and [PERSON_NAME]" at bounding box center [354, 176] width 119 height 19
click at [334, 73] on img at bounding box center [354, 92] width 134 height 134
drag, startPoint x: 334, startPoint y: 73, endPoint x: 366, endPoint y: 124, distance: 60.6
click at [334, 72] on img at bounding box center [354, 92] width 134 height 134
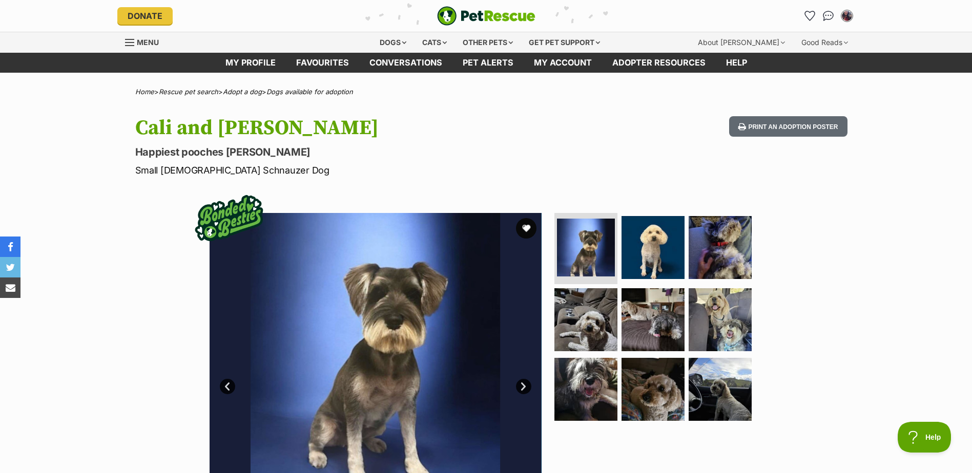
click at [523, 385] on link "Next" at bounding box center [523, 386] width 15 height 15
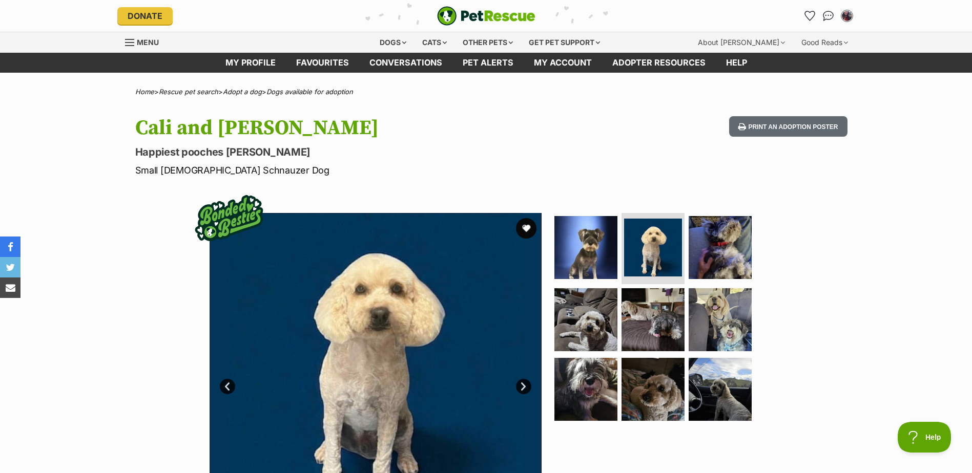
click at [525, 385] on link "Next" at bounding box center [523, 386] width 15 height 15
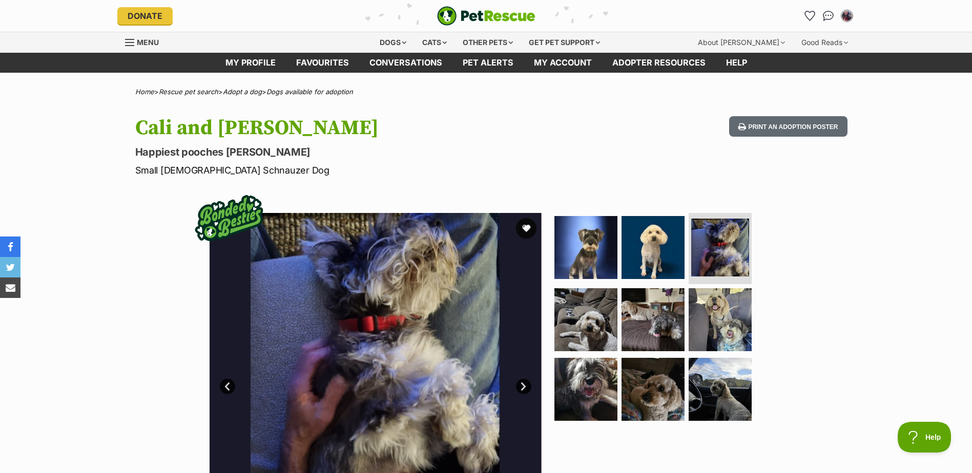
click at [525, 385] on link "Next" at bounding box center [523, 386] width 15 height 15
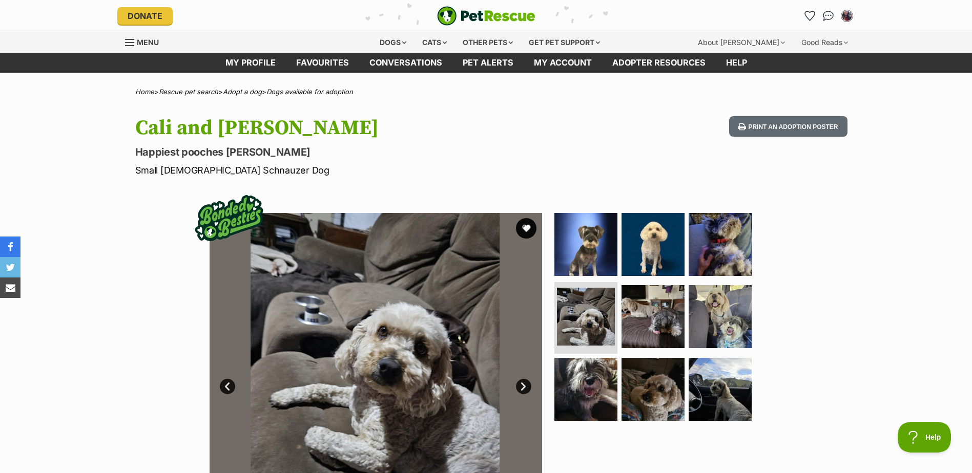
click at [525, 385] on link "Next" at bounding box center [523, 386] width 15 height 15
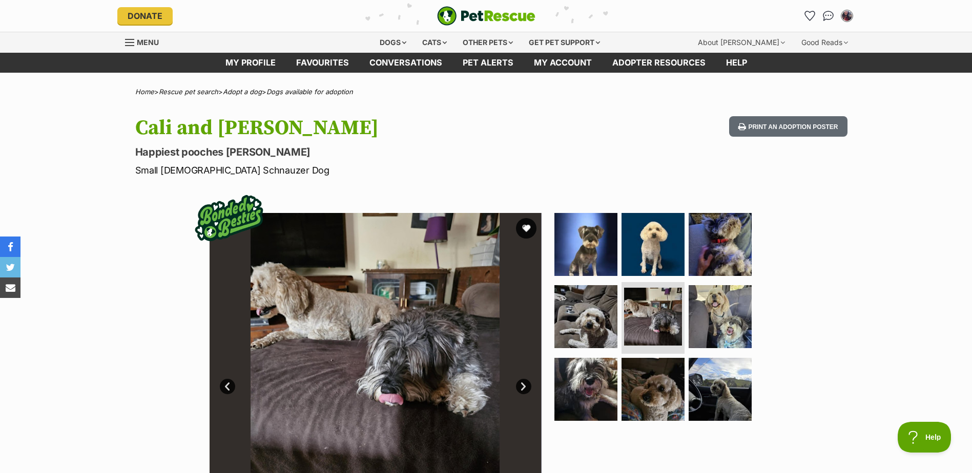
click at [525, 385] on link "Next" at bounding box center [523, 386] width 15 height 15
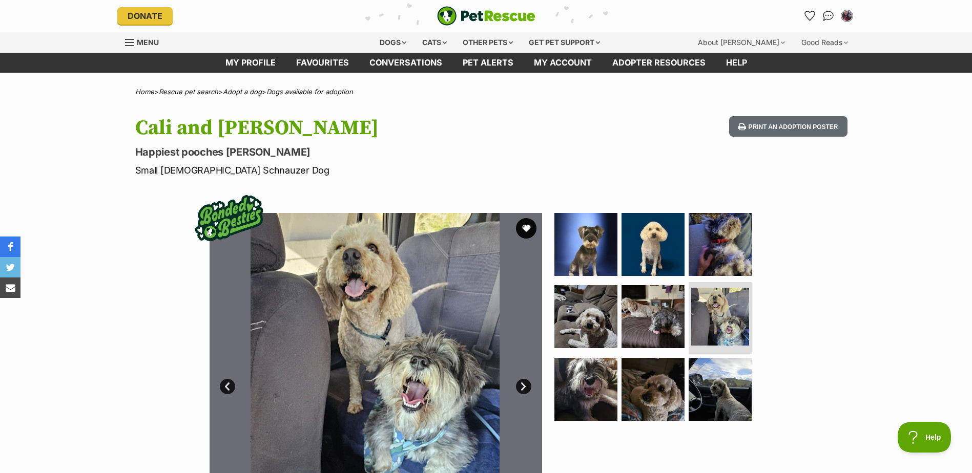
click at [525, 385] on link "Next" at bounding box center [523, 386] width 15 height 15
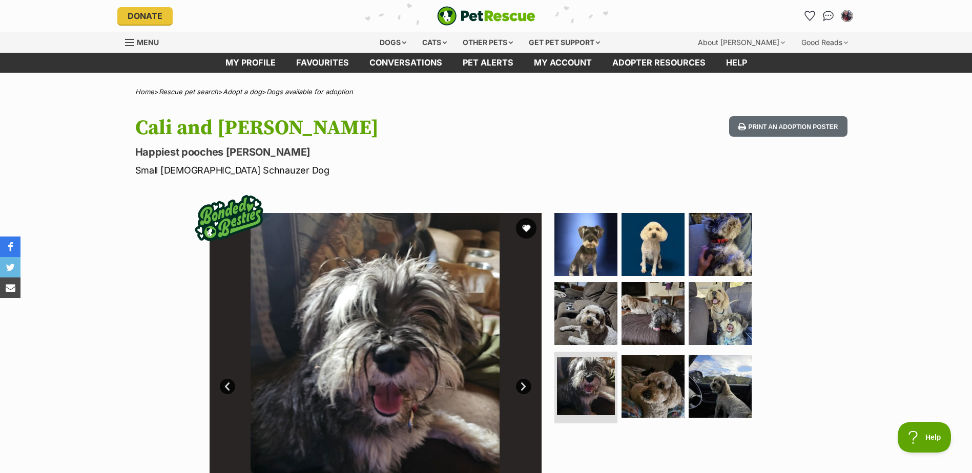
click at [525, 385] on link "Next" at bounding box center [523, 386] width 15 height 15
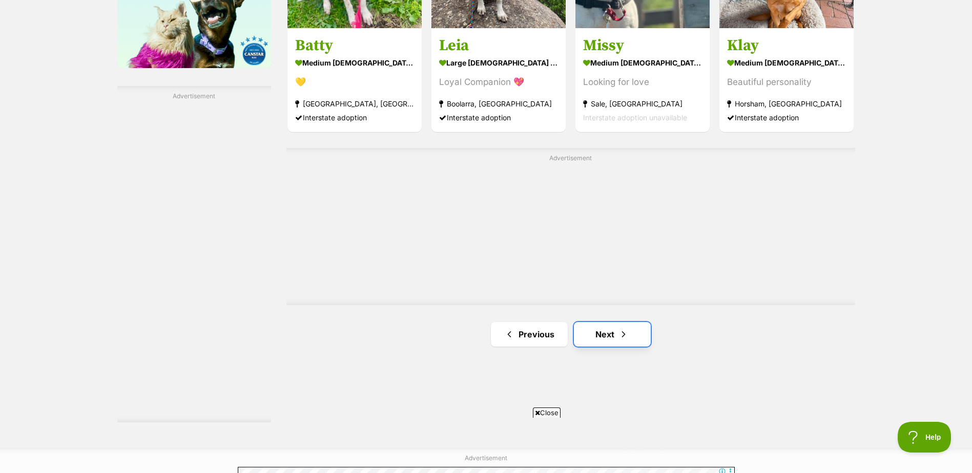
click at [598, 339] on link "Next" at bounding box center [612, 334] width 77 height 25
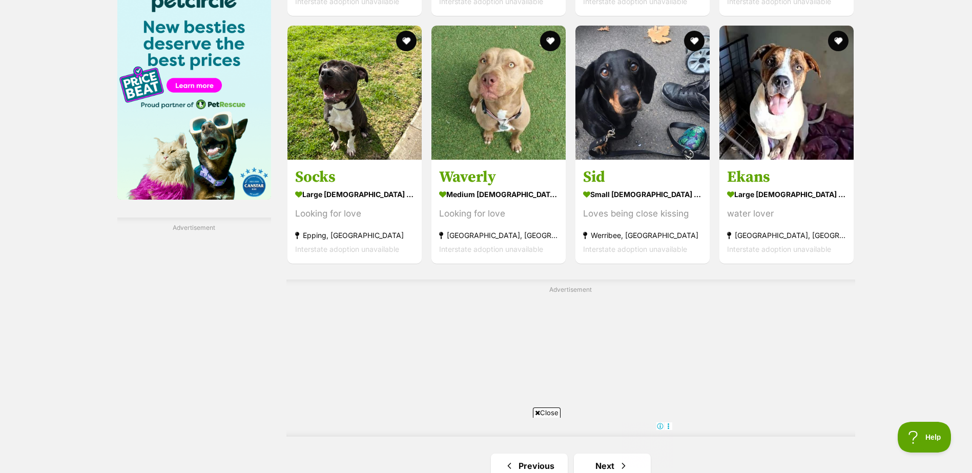
scroll to position [1729, 0]
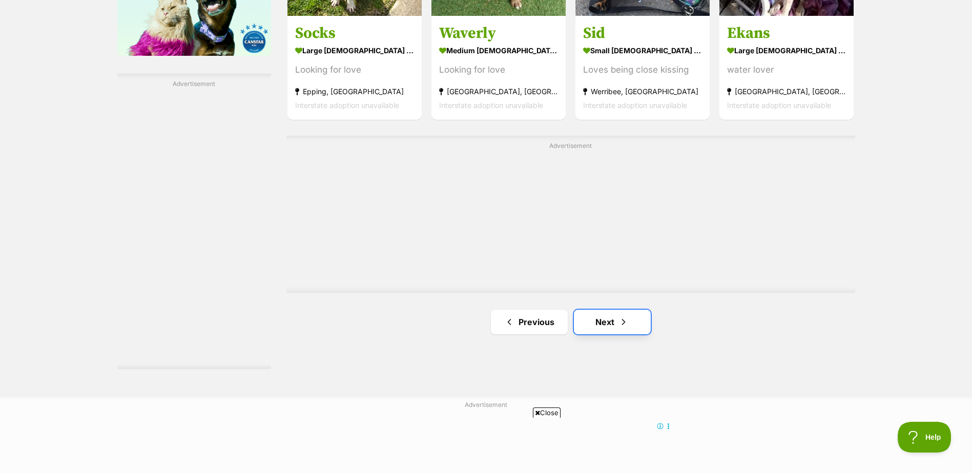
click at [622, 319] on span "Next page" at bounding box center [623, 322] width 10 height 12
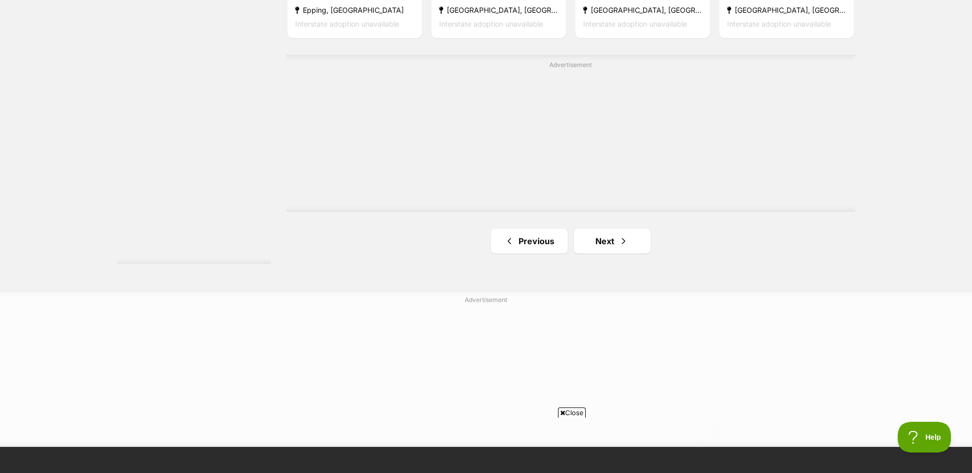
scroll to position [1937, 0]
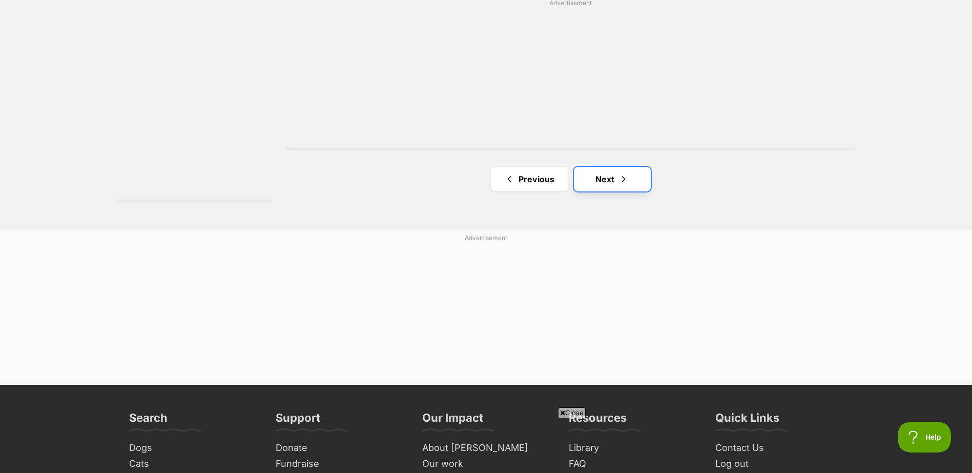
click at [609, 178] on link "Next" at bounding box center [612, 179] width 77 height 25
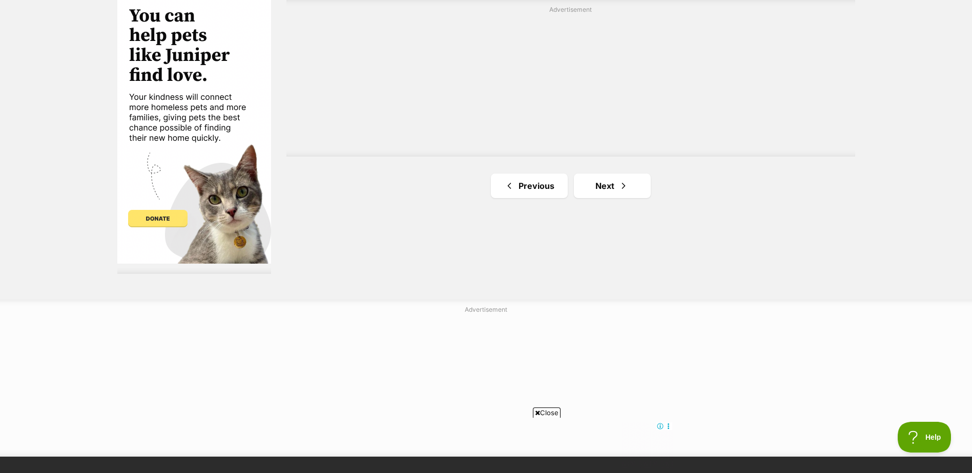
scroll to position [1869, 0]
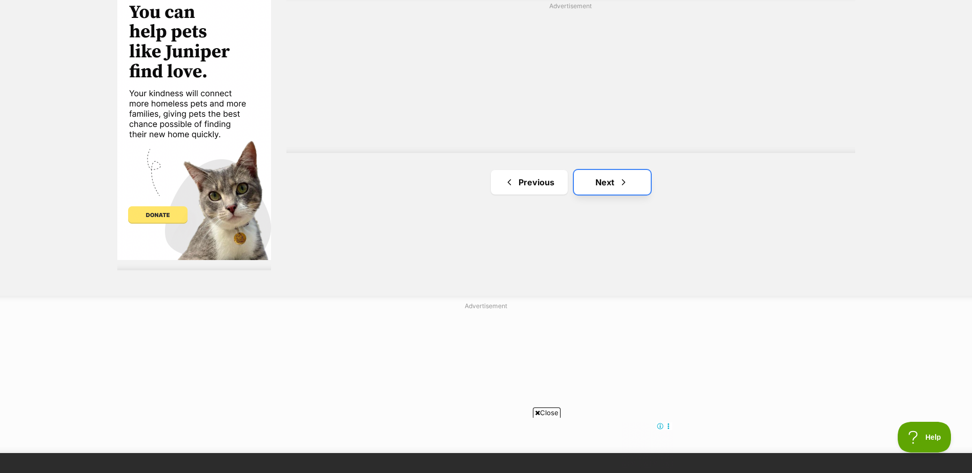
click at [607, 178] on link "Next" at bounding box center [612, 182] width 77 height 25
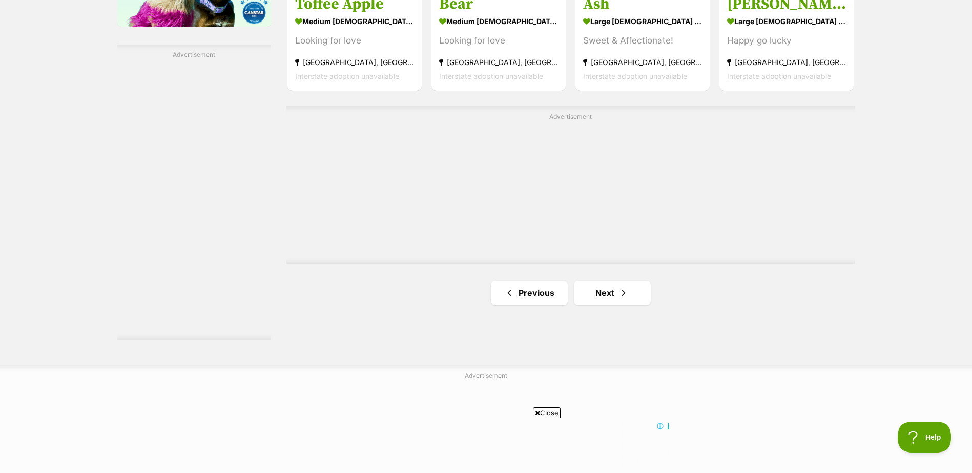
scroll to position [1806, 0]
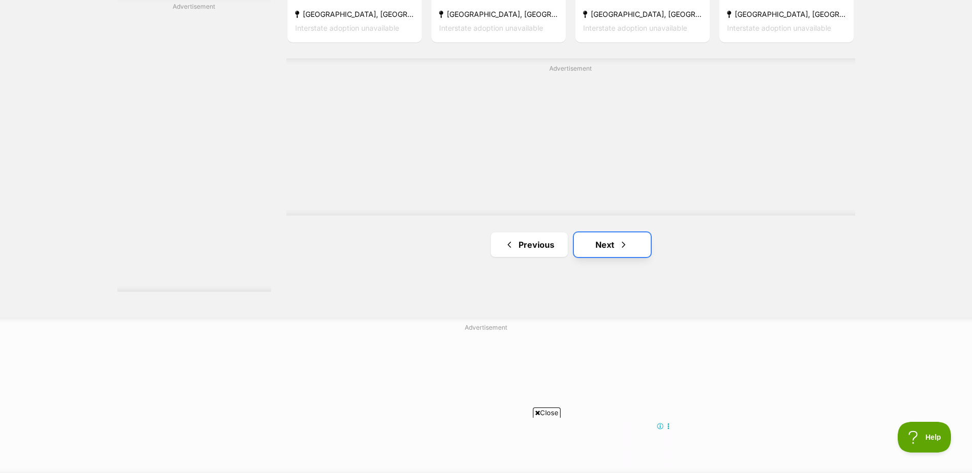
click at [589, 242] on link "Next" at bounding box center [612, 245] width 77 height 25
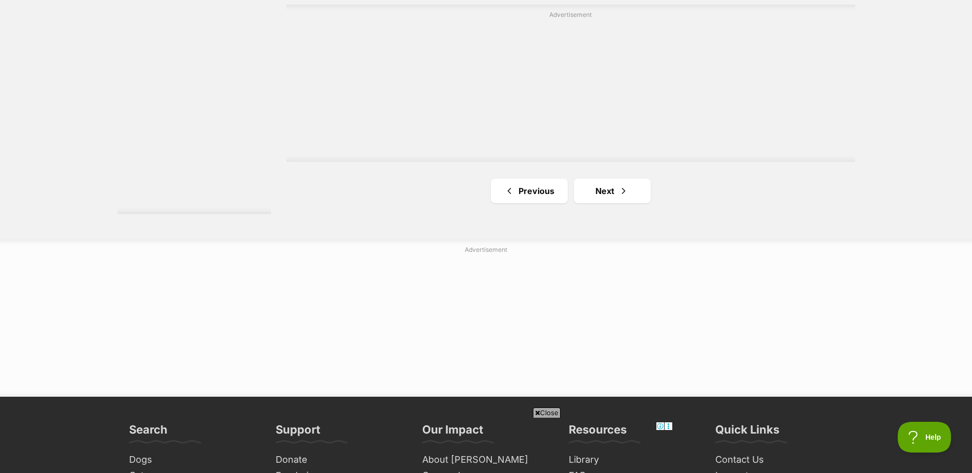
scroll to position [1912, 0]
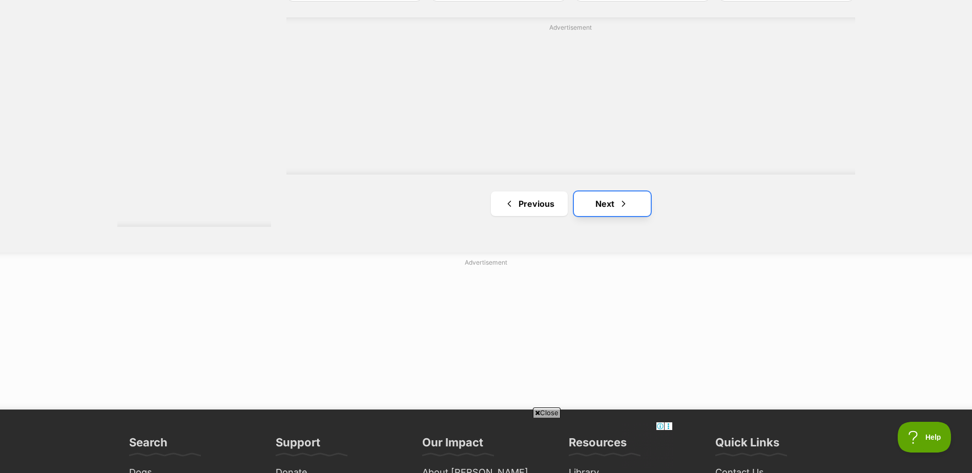
click at [642, 203] on link "Next" at bounding box center [612, 204] width 77 height 25
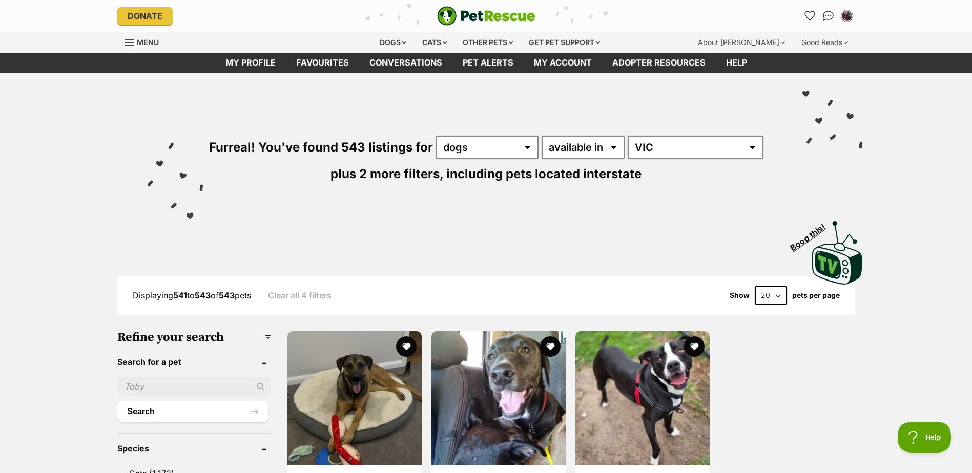
click at [132, 43] on span "Menu" at bounding box center [129, 42] width 9 height 1
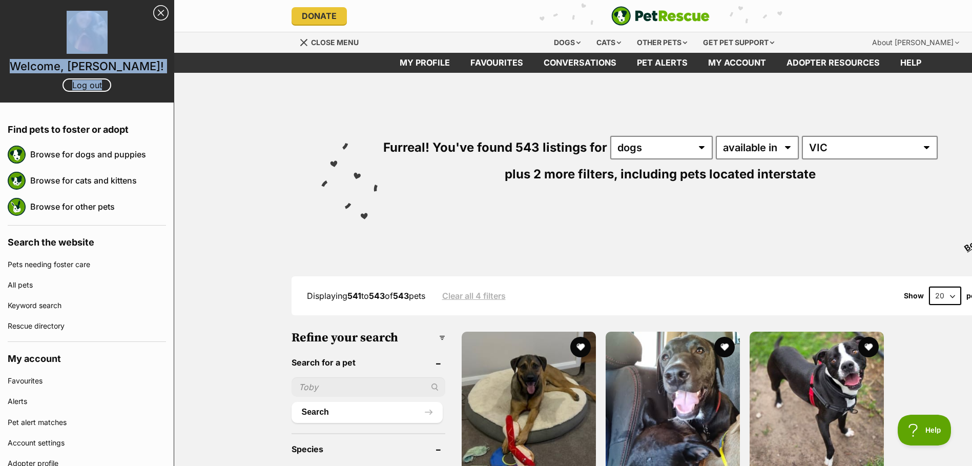
drag, startPoint x: 165, startPoint y: 43, endPoint x: 166, endPoint y: 88, distance: 45.1
click at [166, 88] on header "Welcome, Nina lenk! Log out" at bounding box center [87, 51] width 174 height 102
click at [153, 11] on link "Close Sidebar" at bounding box center [160, 12] width 15 height 15
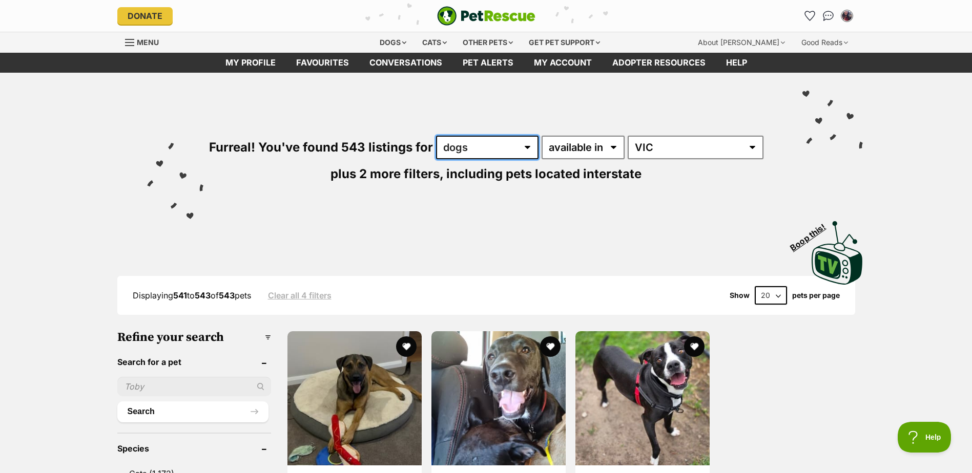
click at [534, 150] on select "any type of pet cats dogs other pets" at bounding box center [487, 148] width 102 height 24
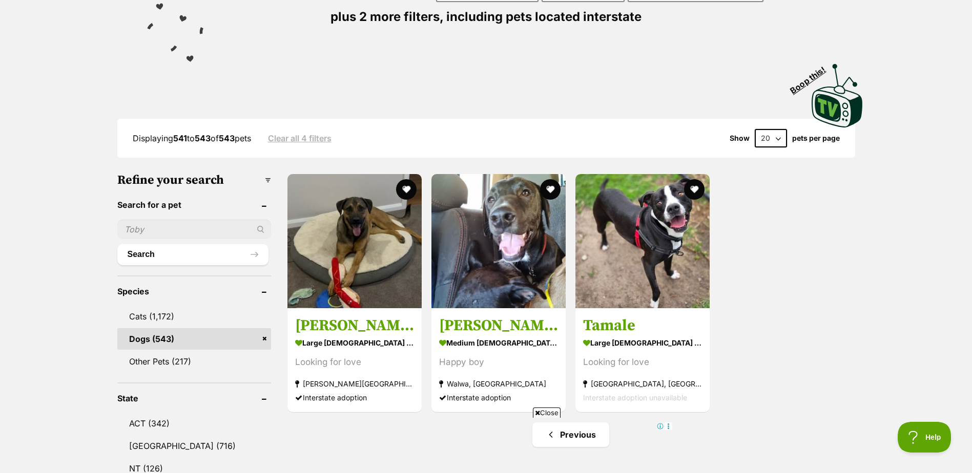
click at [152, 234] on input "text" at bounding box center [194, 229] width 154 height 19
click at [258, 225] on input "vinnie" at bounding box center [194, 229] width 154 height 19
type input "vinnie"
click at [262, 228] on div "vinnie" at bounding box center [194, 229] width 154 height 19
click at [151, 255] on button "Search" at bounding box center [192, 254] width 151 height 20
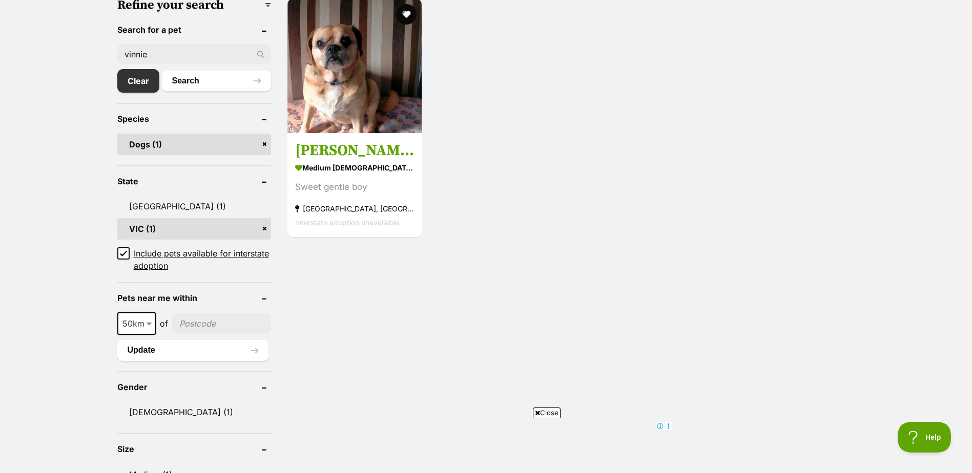
scroll to position [338, 0]
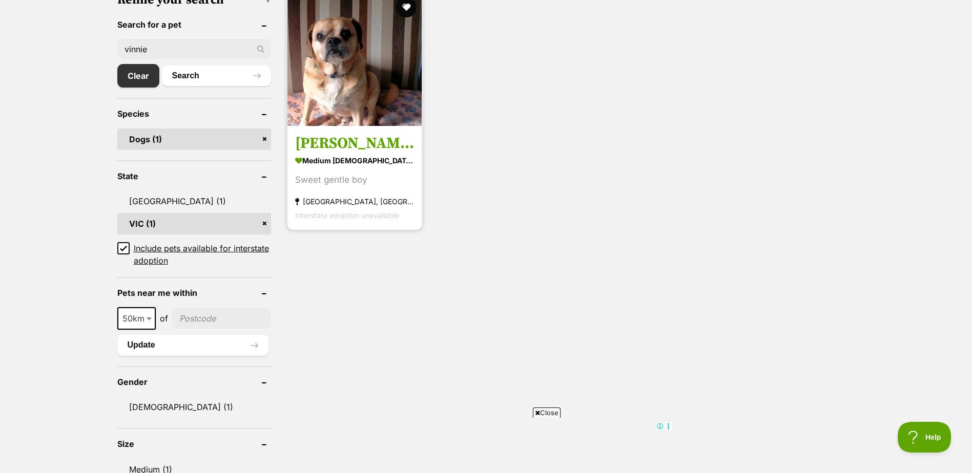
click at [341, 142] on h3 "Vinnie" at bounding box center [354, 143] width 119 height 19
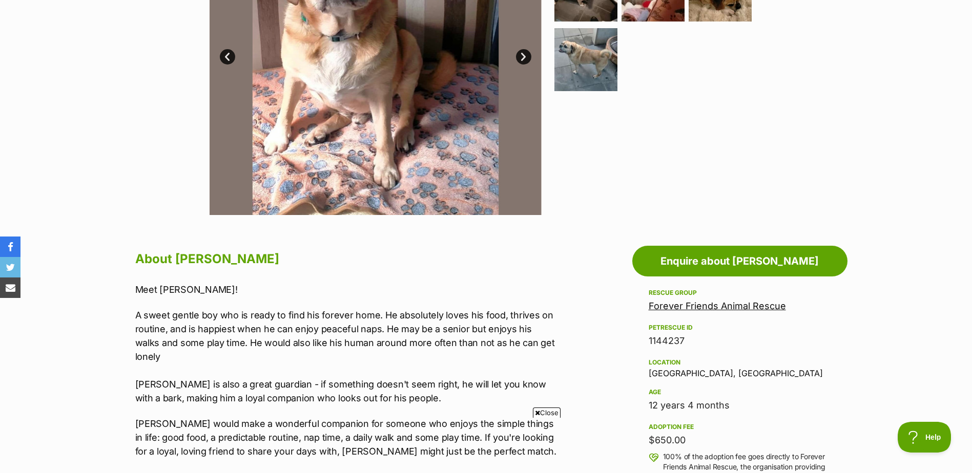
scroll to position [323, 0]
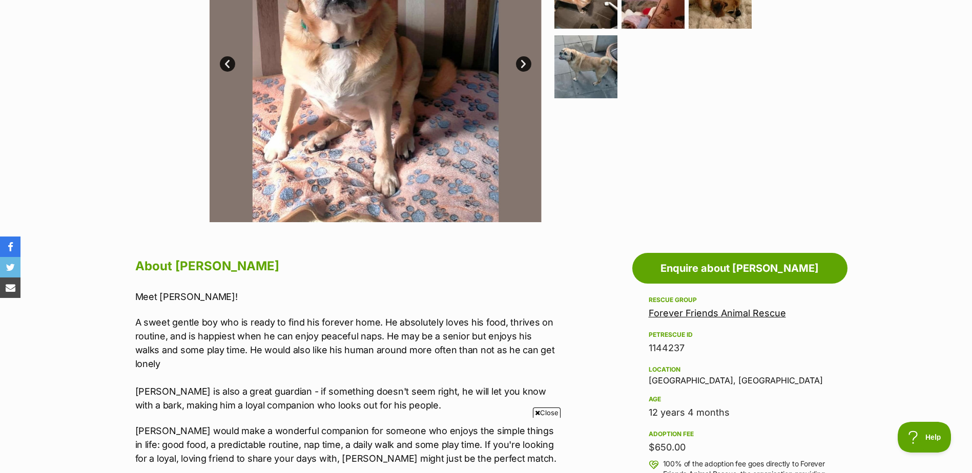
click at [768, 314] on link "Forever Friends Animal Rescue" at bounding box center [717, 313] width 137 height 11
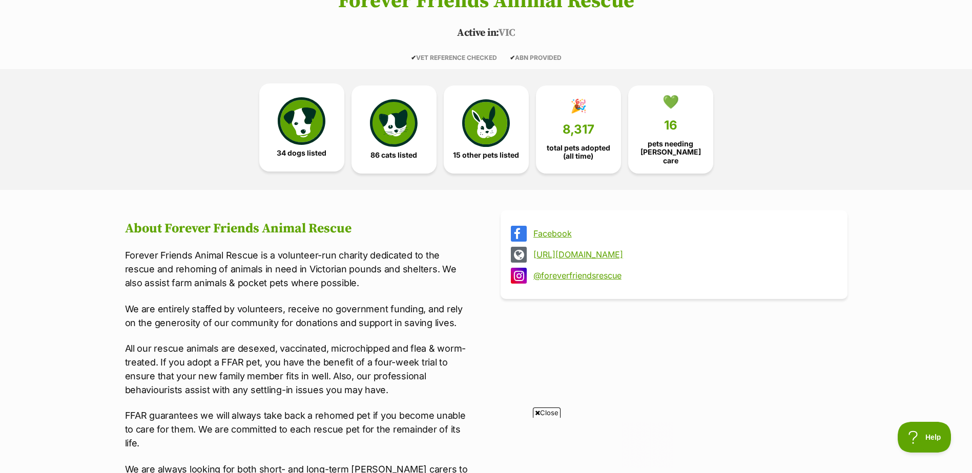
click at [308, 116] on img at bounding box center [301, 120] width 47 height 47
